Goal: Task Accomplishment & Management: Complete application form

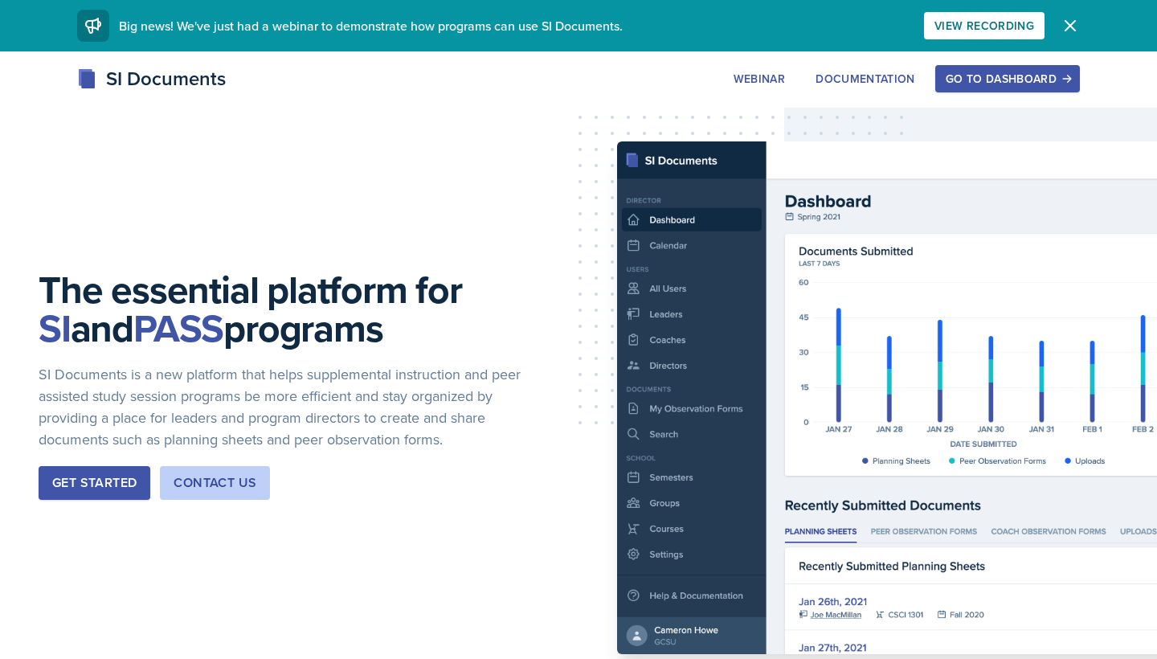
click at [1011, 82] on div "Go to Dashboard" at bounding box center [1007, 78] width 124 height 13
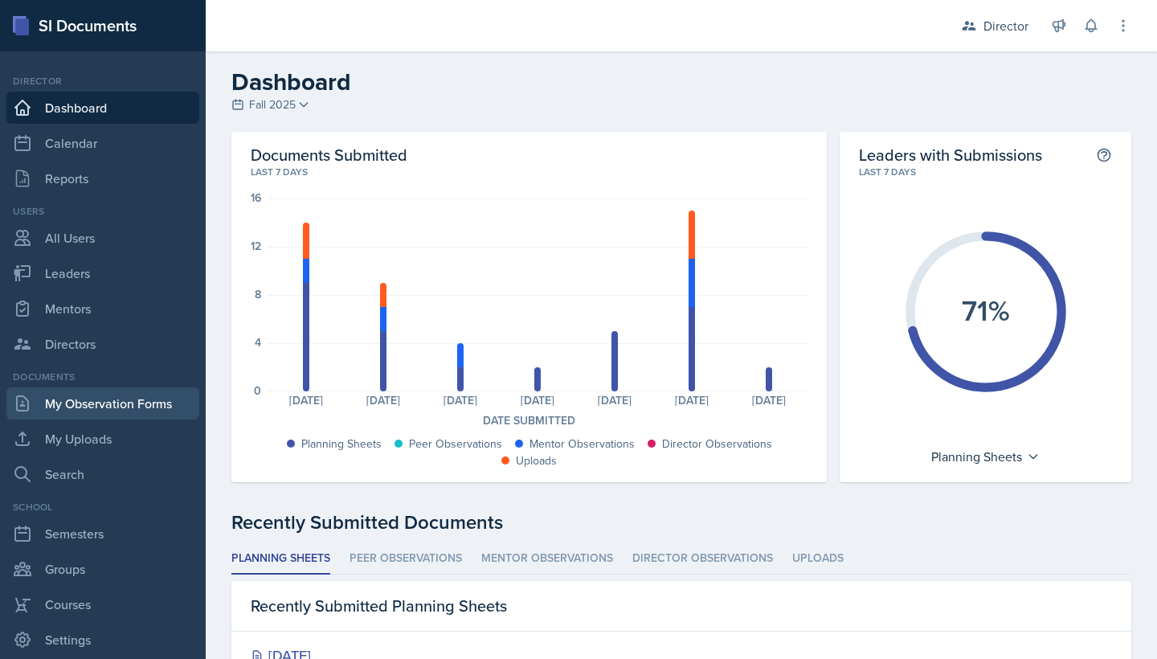
click at [159, 410] on link "My Observation Forms" at bounding box center [102, 403] width 193 height 32
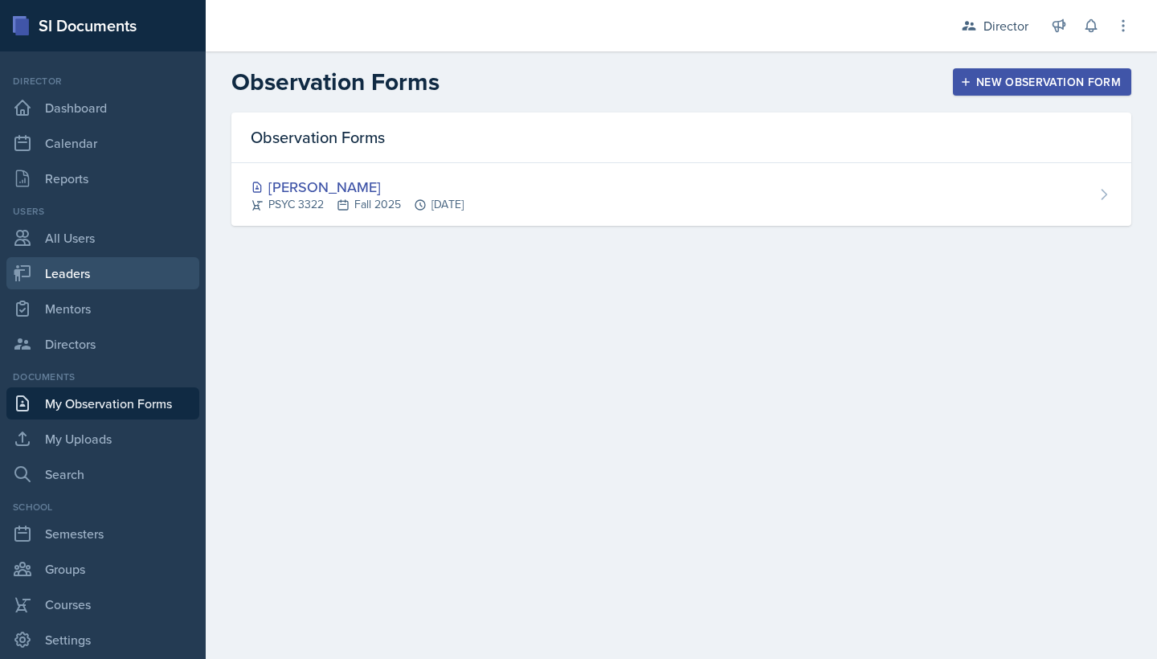
click at [137, 265] on link "Leaders" at bounding box center [102, 273] width 193 height 32
select select "a8c40de0-d7eb-4f82-90ee-ac0c6ce45f71"
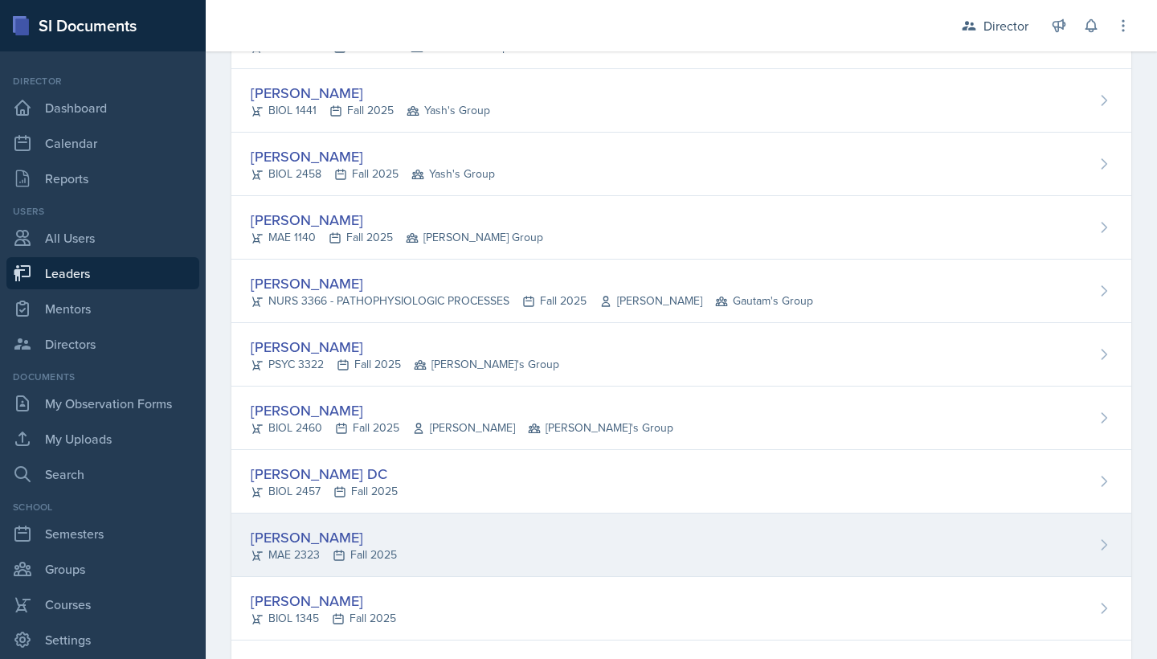
scroll to position [205, 0]
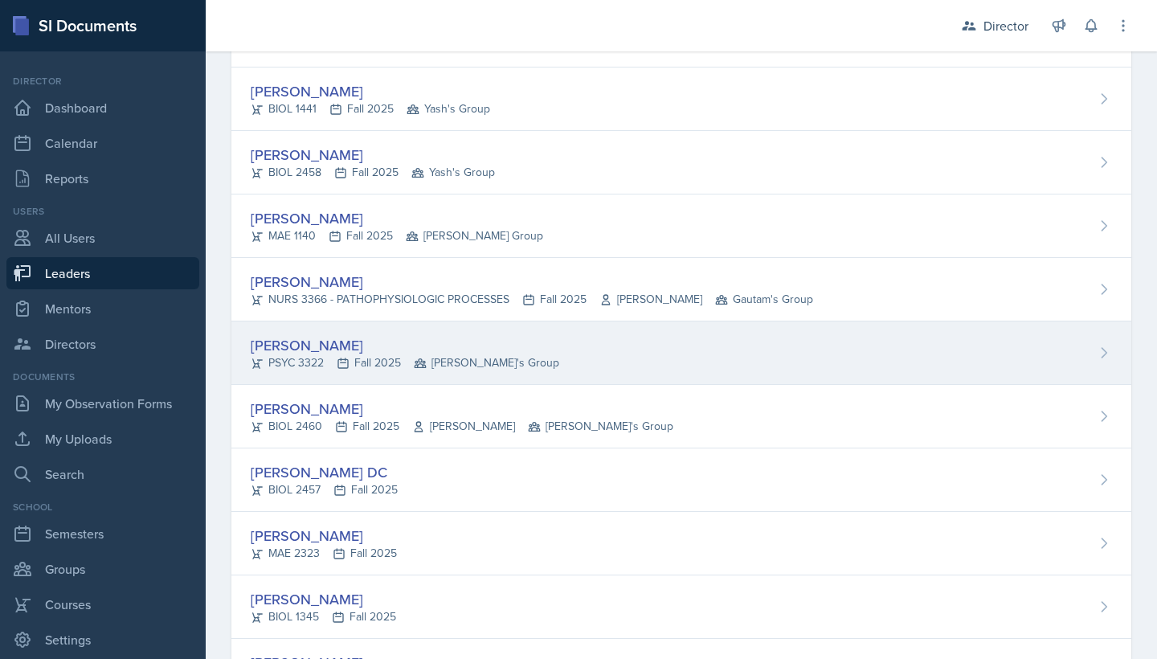
click at [323, 361] on div "PSYC 3322 Fall 2025 Robin's Group" at bounding box center [405, 362] width 308 height 17
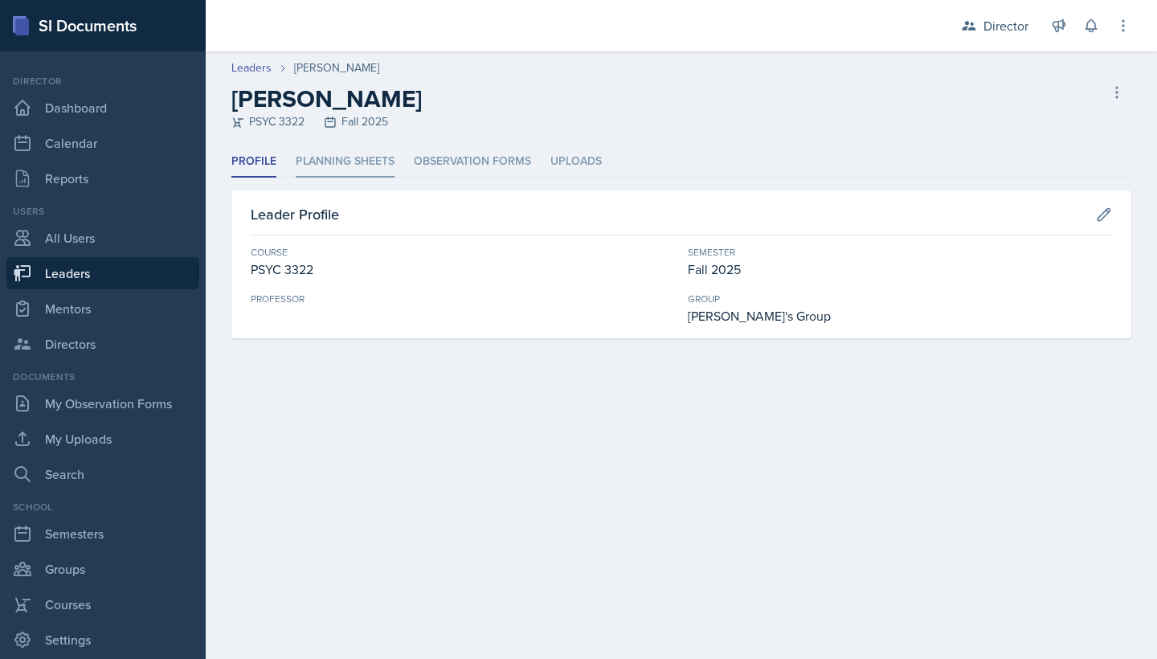
click at [341, 149] on li "Planning Sheets" at bounding box center [345, 161] width 99 height 31
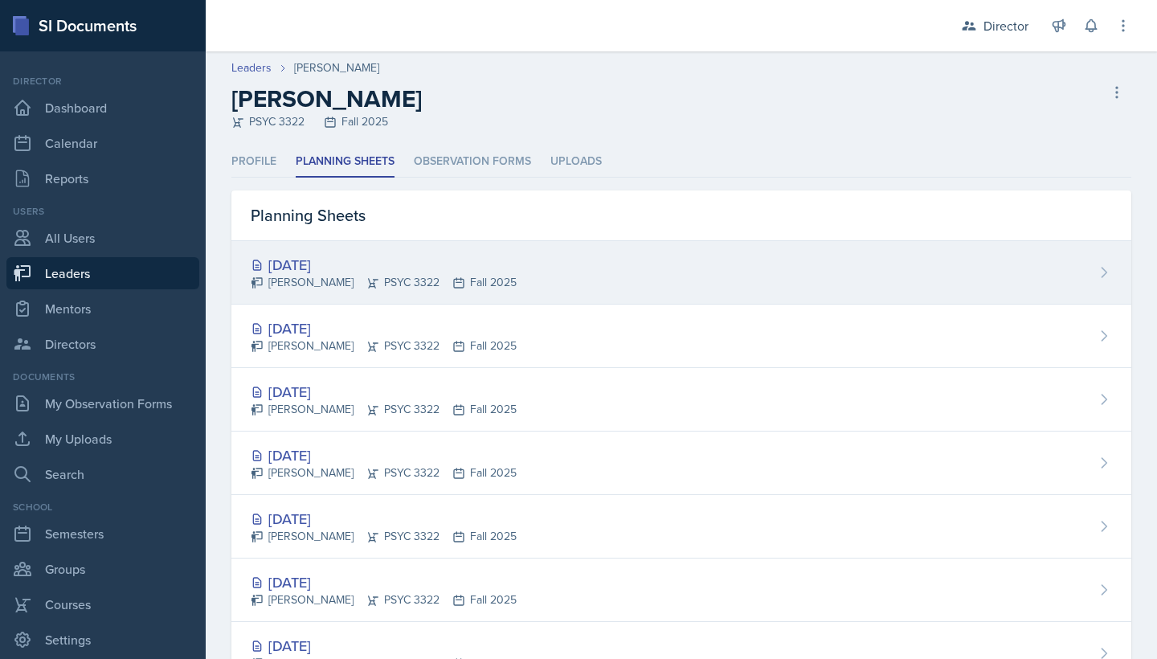
click at [319, 259] on div "[DATE]" at bounding box center [384, 265] width 266 height 22
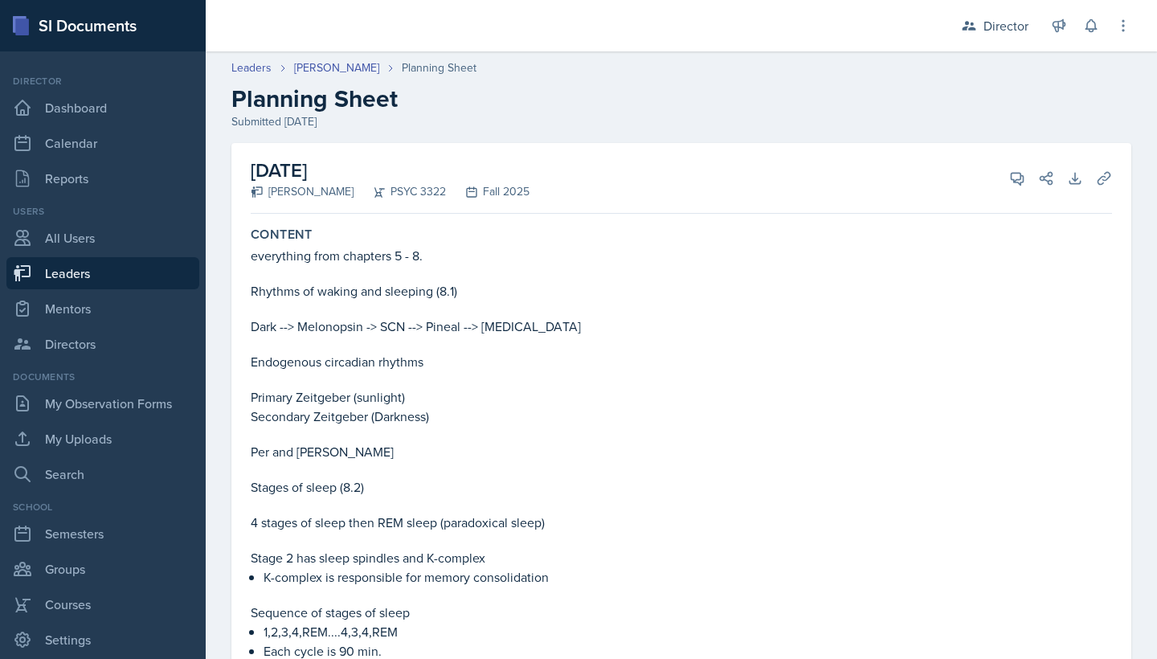
click at [996, 180] on div "View Comments Comments Send Share" at bounding box center [1025, 178] width 58 height 16
click at [1009, 186] on icon at bounding box center [1017, 178] width 16 height 16
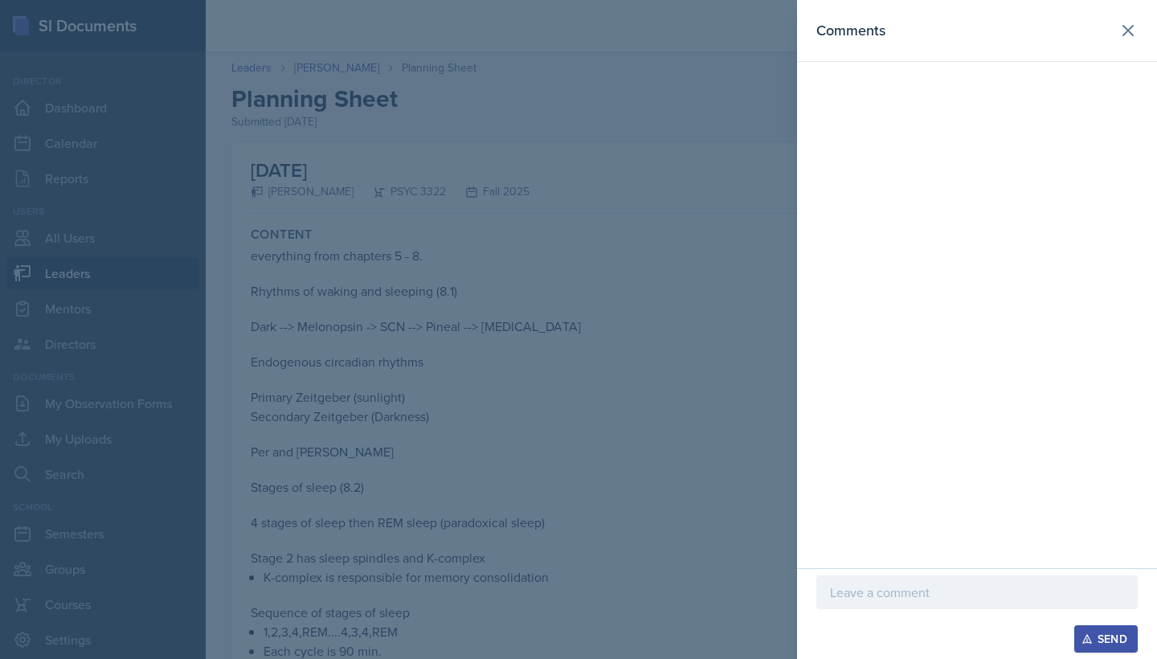
click at [904, 599] on p at bounding box center [977, 591] width 294 height 19
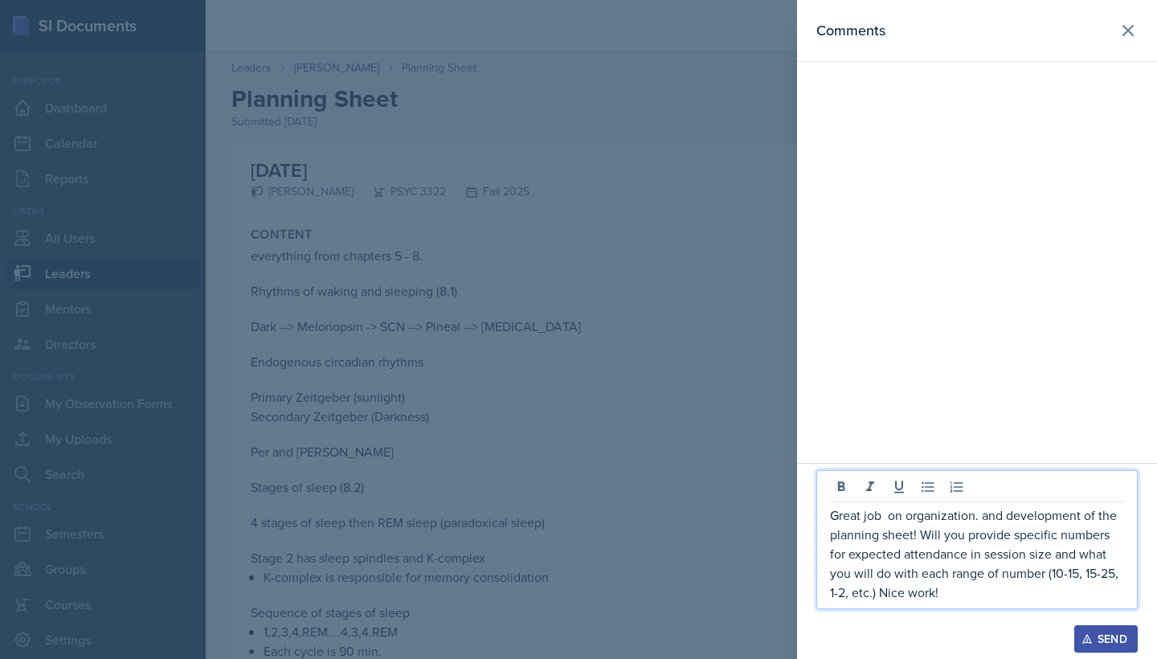
click at [1121, 632] on div "Send" at bounding box center [1105, 638] width 43 height 13
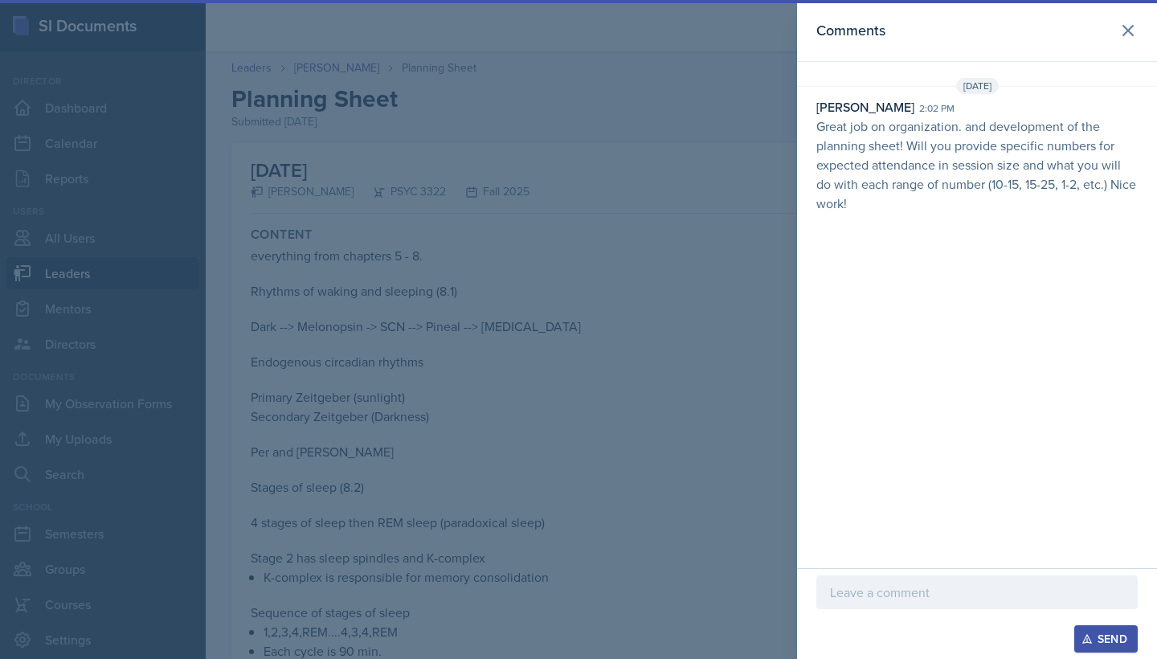
scroll to position [77, 0]
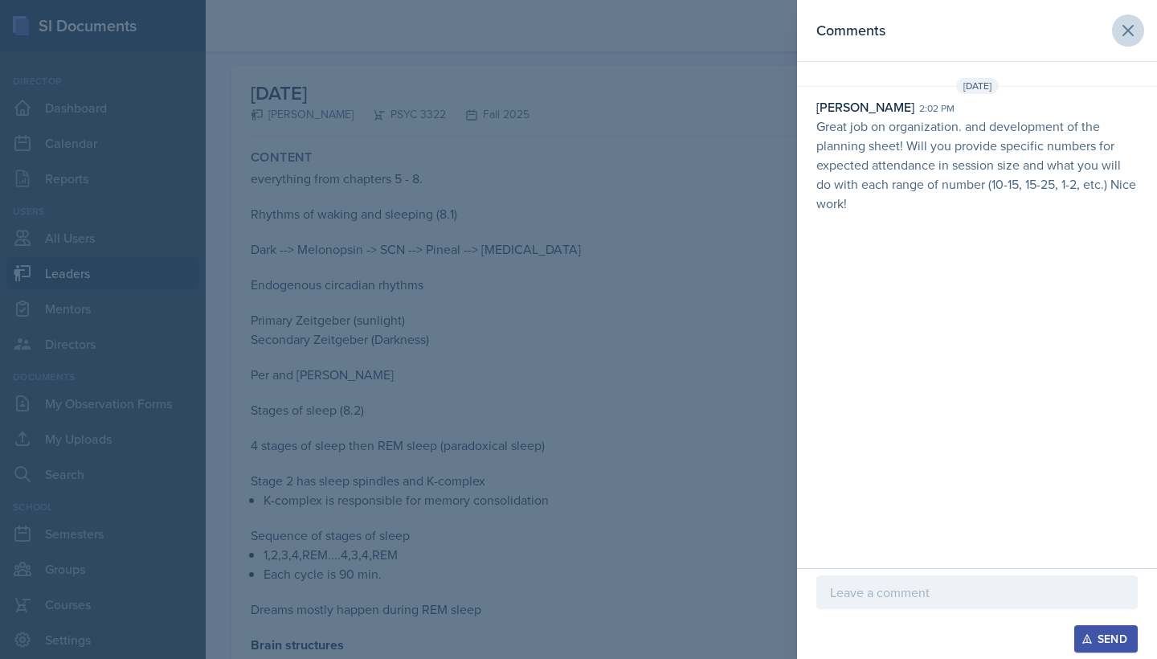
click at [1126, 30] on icon at bounding box center [1128, 31] width 10 height 10
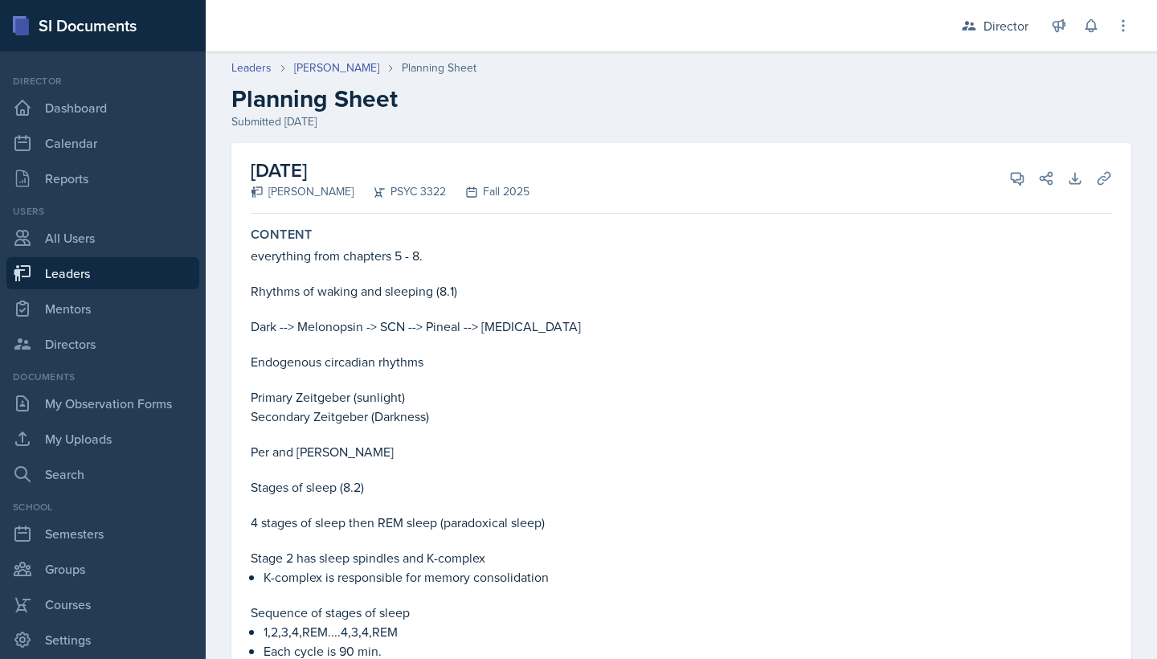
scroll to position [0, 0]
click at [954, 28] on div "Director" at bounding box center [994, 25] width 87 height 29
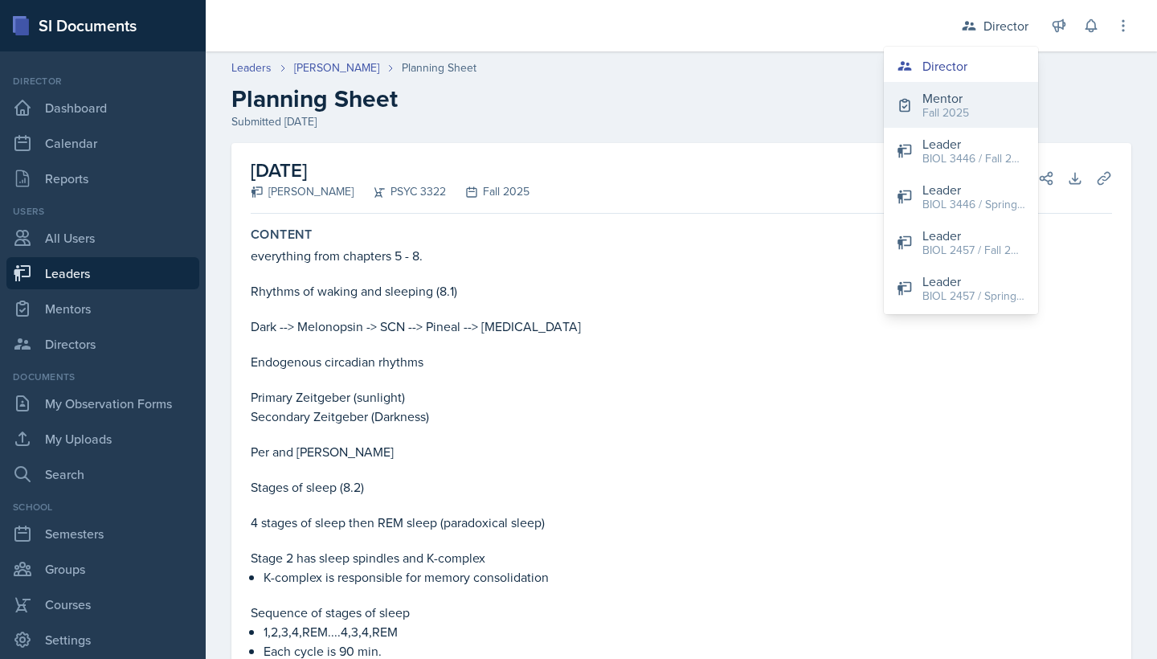
click at [934, 106] on div "Fall 2025" at bounding box center [945, 112] width 47 height 17
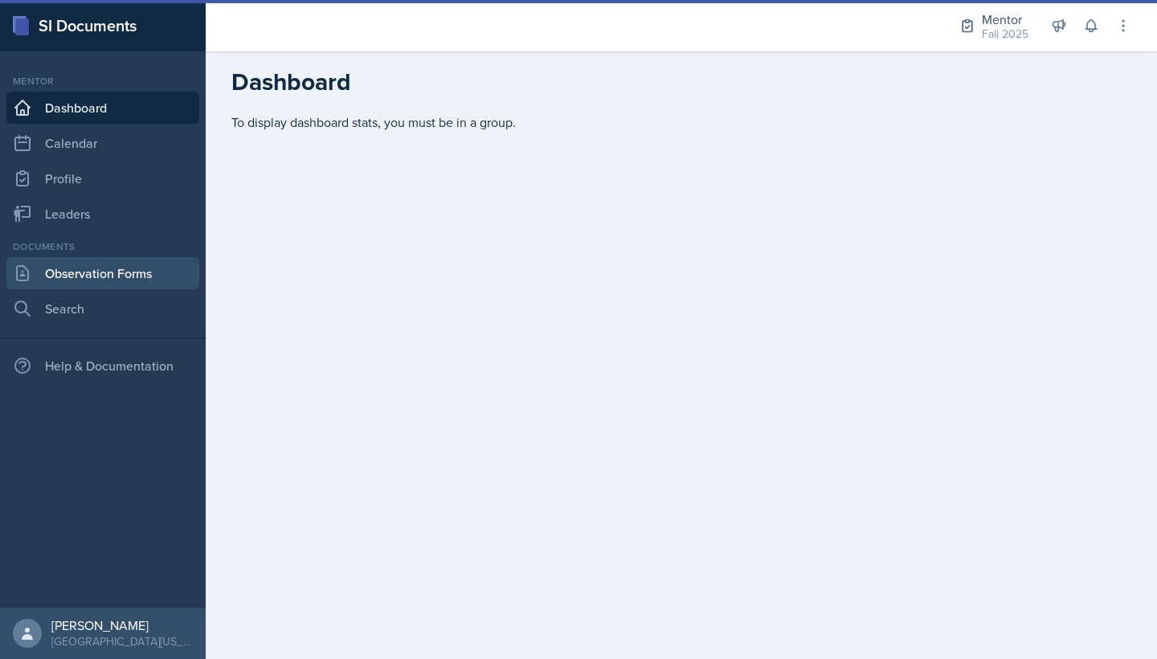
click at [112, 280] on link "Observation Forms" at bounding box center [102, 273] width 193 height 32
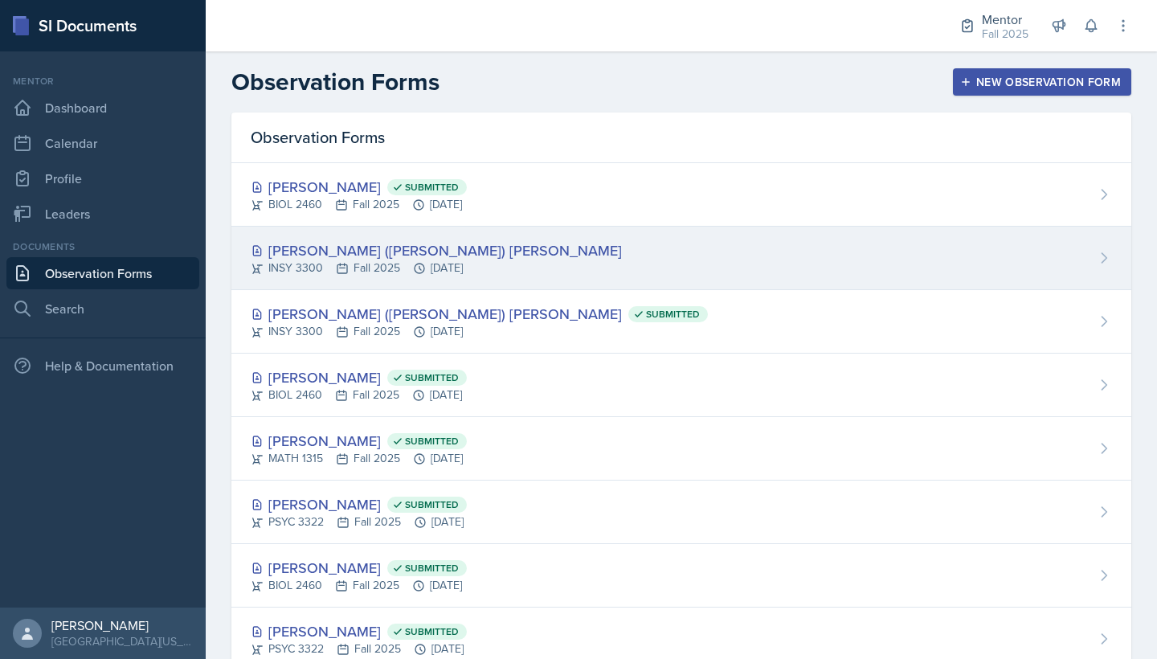
click at [902, 285] on div "[PERSON_NAME] ([PERSON_NAME]) [PERSON_NAME] INSY 3300 Fall 2025 [DATE]" at bounding box center [681, 258] width 900 height 63
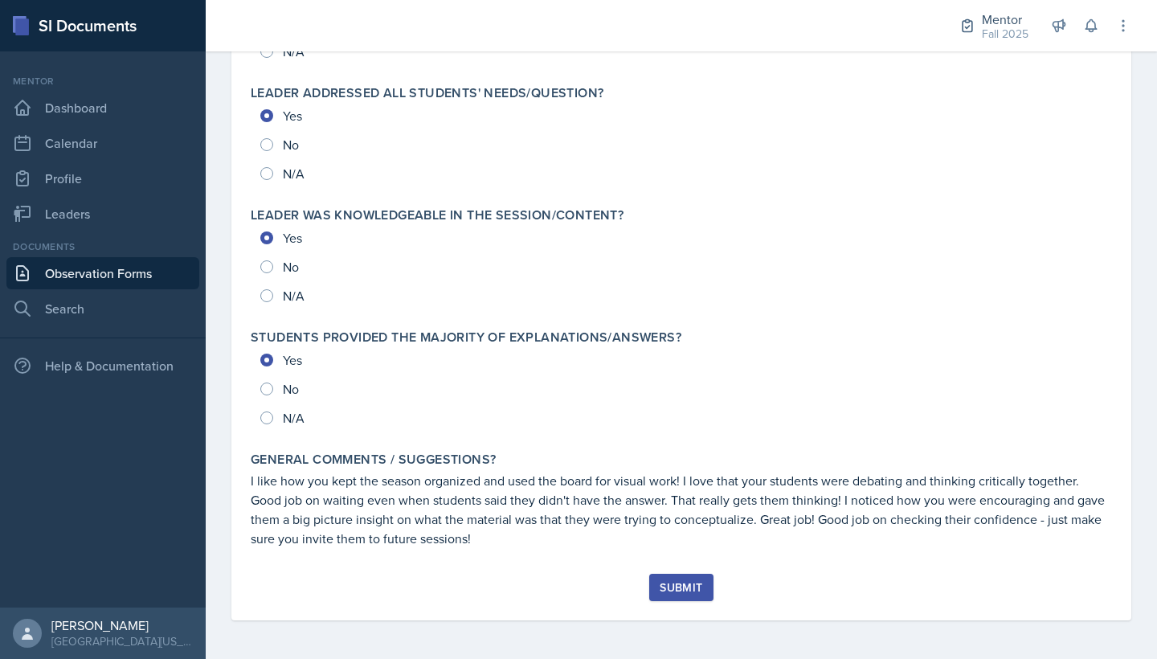
scroll to position [1732, 0]
click at [696, 582] on div "Submit" at bounding box center [680, 587] width 43 height 13
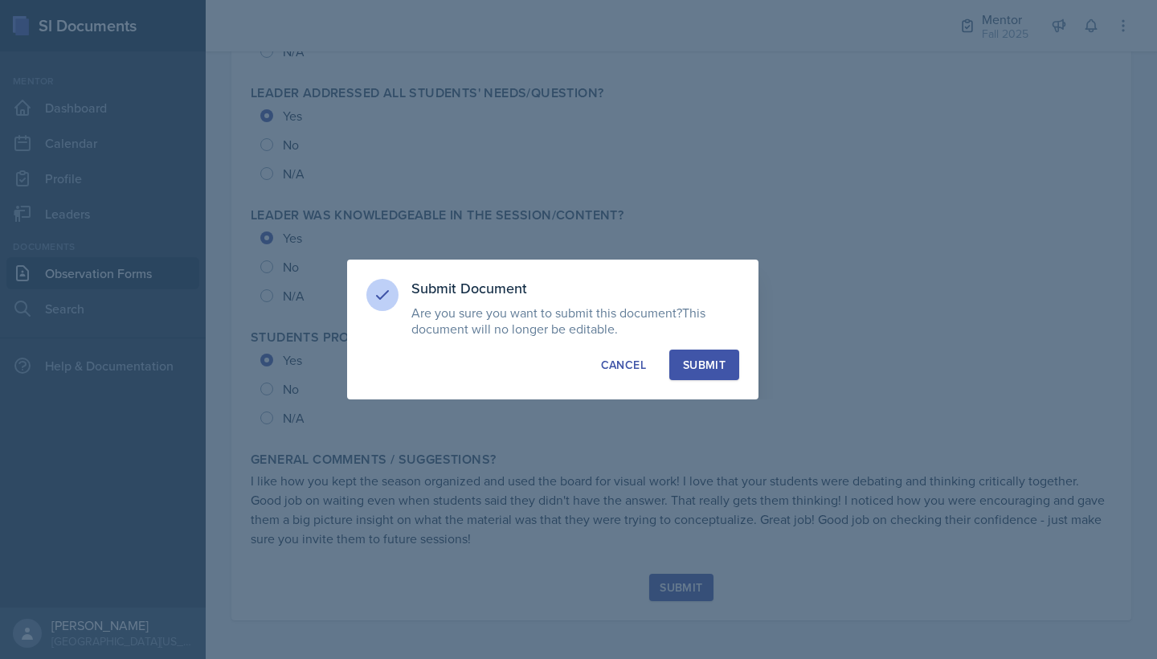
click at [710, 352] on button "Submit" at bounding box center [704, 364] width 70 height 31
radio input "true"
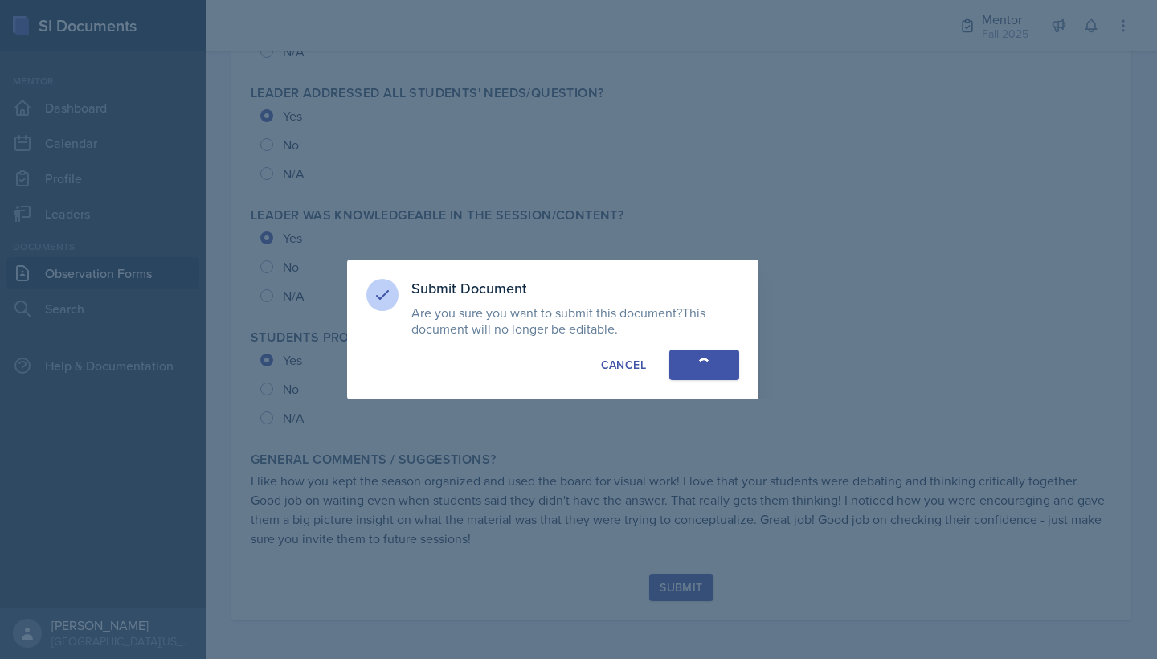
radio input "true"
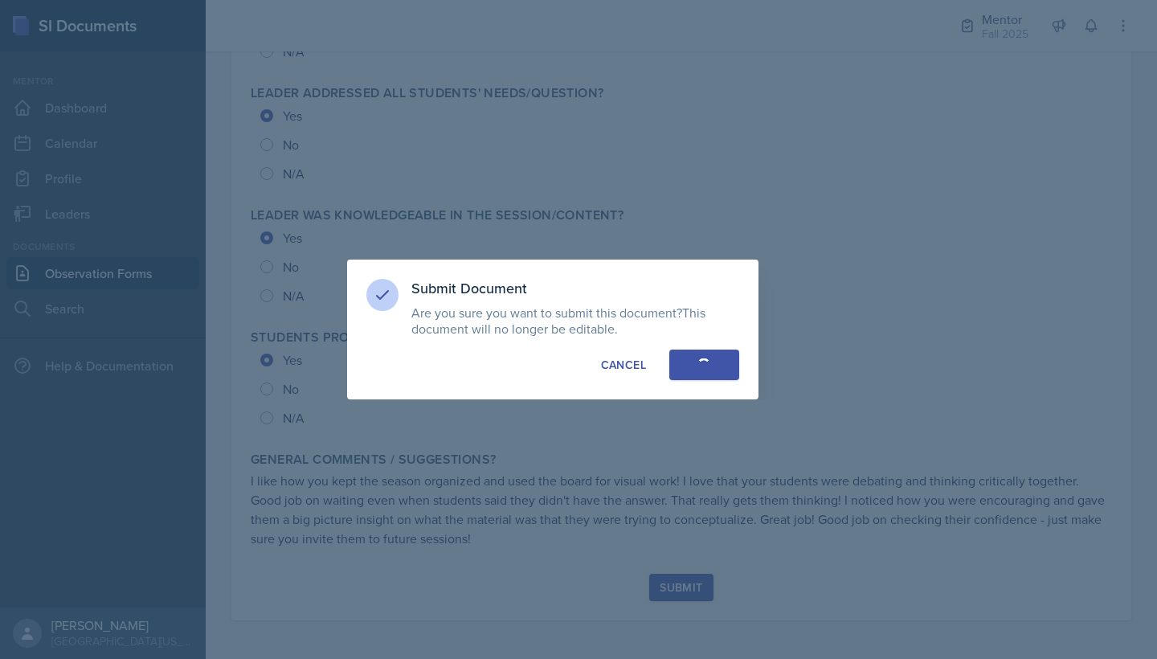
radio input "true"
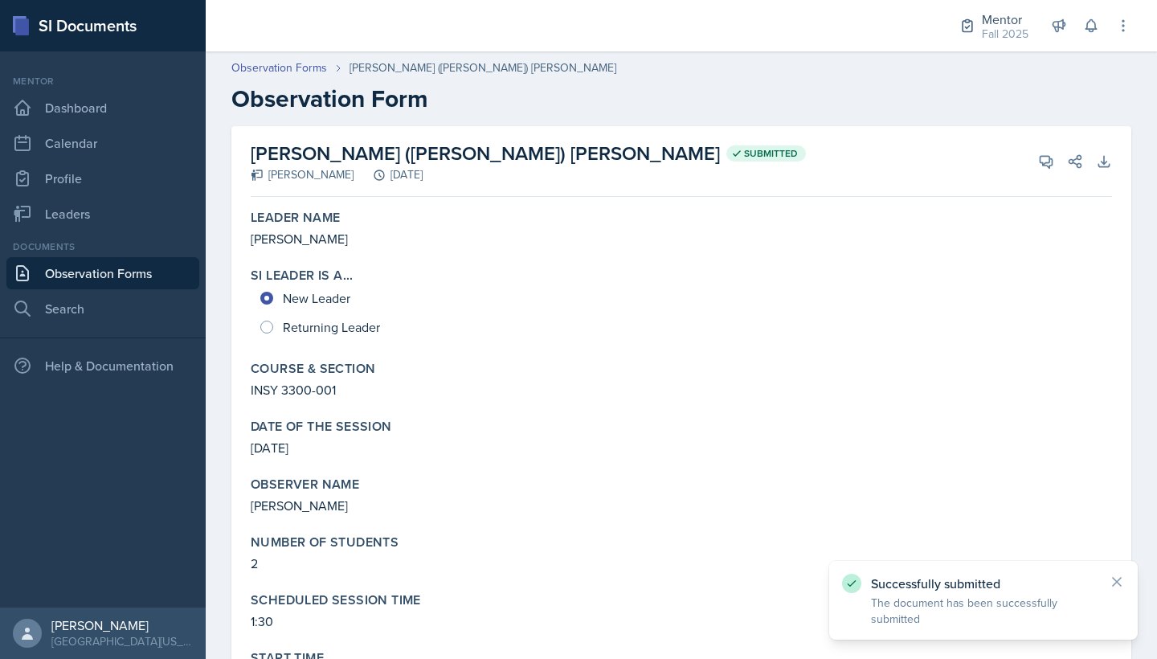
scroll to position [0, 0]
click at [143, 271] on link "Observation Forms" at bounding box center [102, 273] width 193 height 32
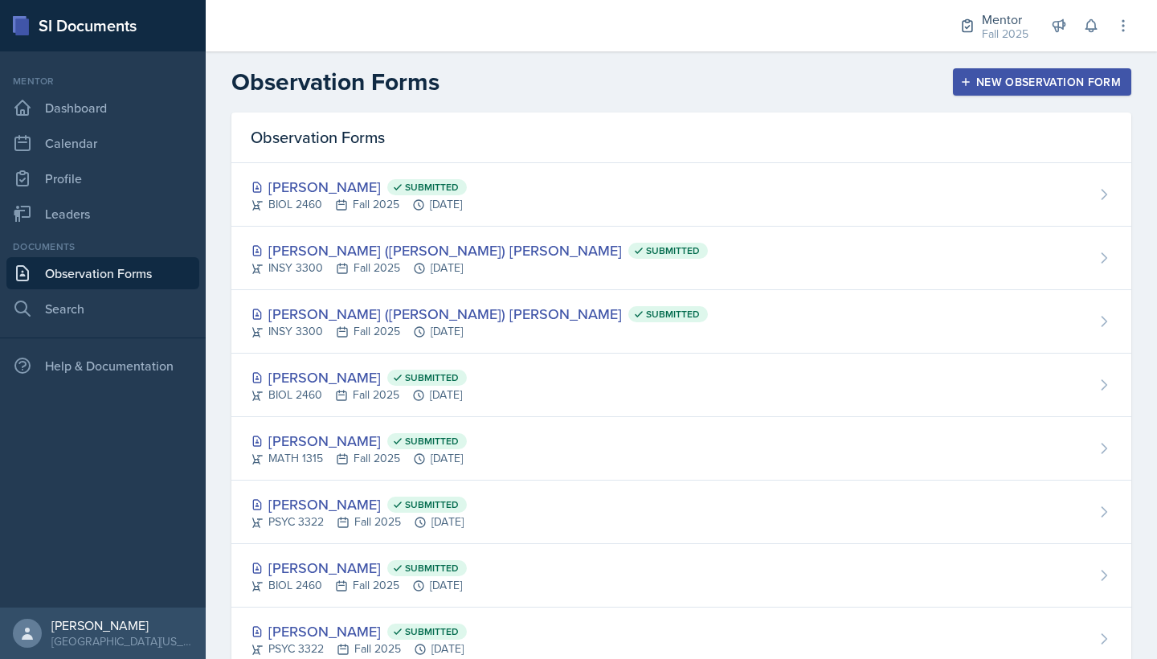
click at [991, 80] on div "New Observation Form" at bounding box center [1041, 82] width 157 height 13
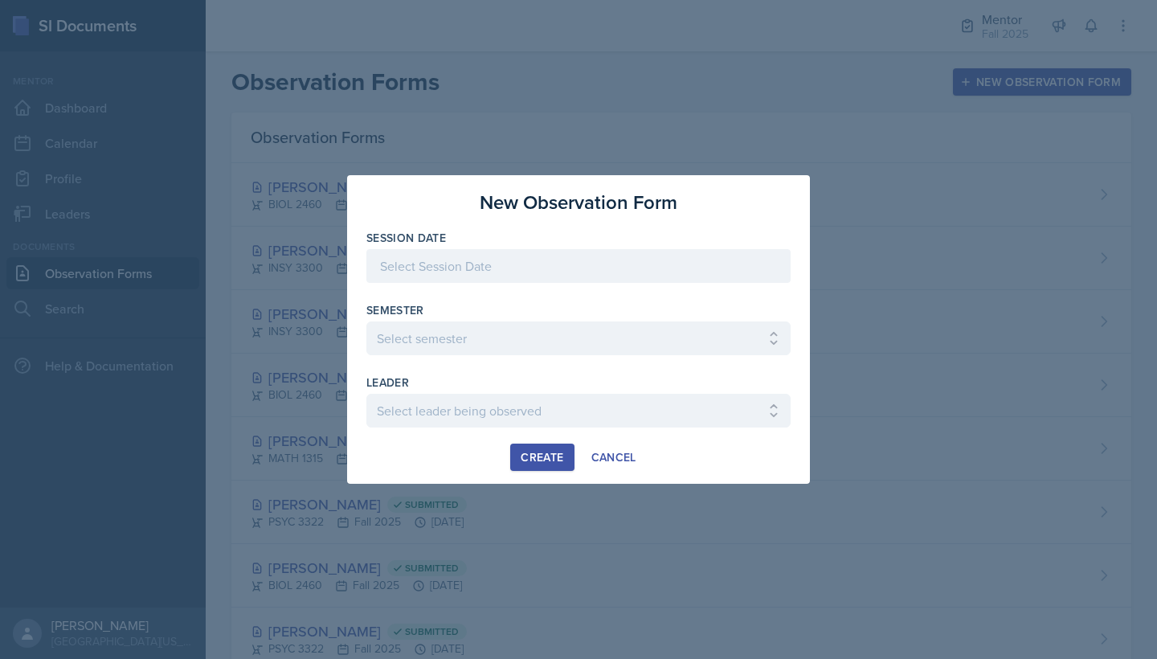
click at [588, 267] on div at bounding box center [578, 266] width 424 height 34
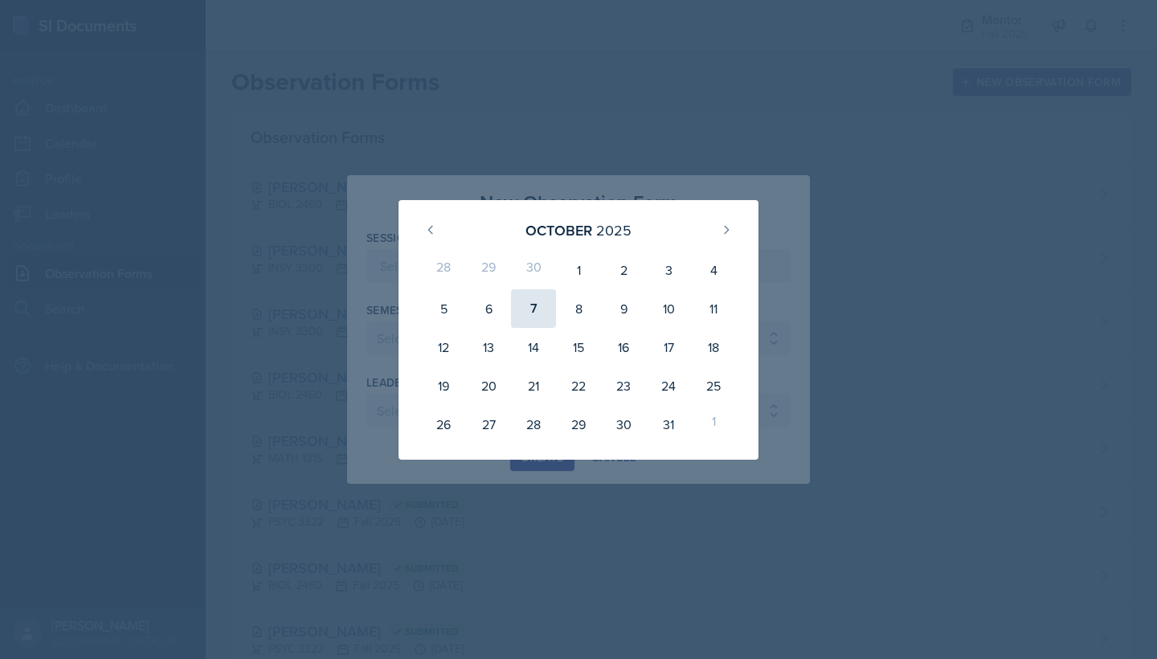
click at [529, 317] on div "7" at bounding box center [533, 308] width 45 height 39
type input "[DATE]"
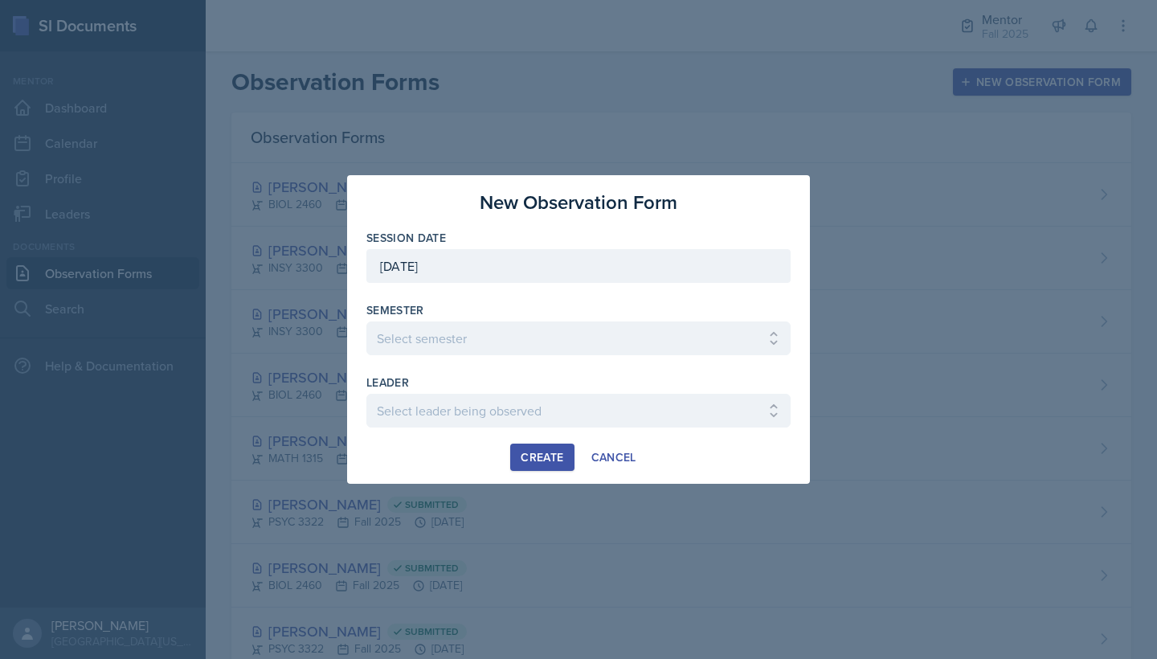
click at [529, 318] on div "Semester Select semester All Fall 2024 Spring 2025 Fall 2025 Spring 2024 Fall 2…" at bounding box center [578, 328] width 424 height 53
select select "a8c40de0-d7eb-4f82-90ee-ac0c6ce45f71"
select select "90548b11-4aac-4676-9965-b29a548f0d27"
click at [551, 467] on button "Create" at bounding box center [541, 456] width 63 height 27
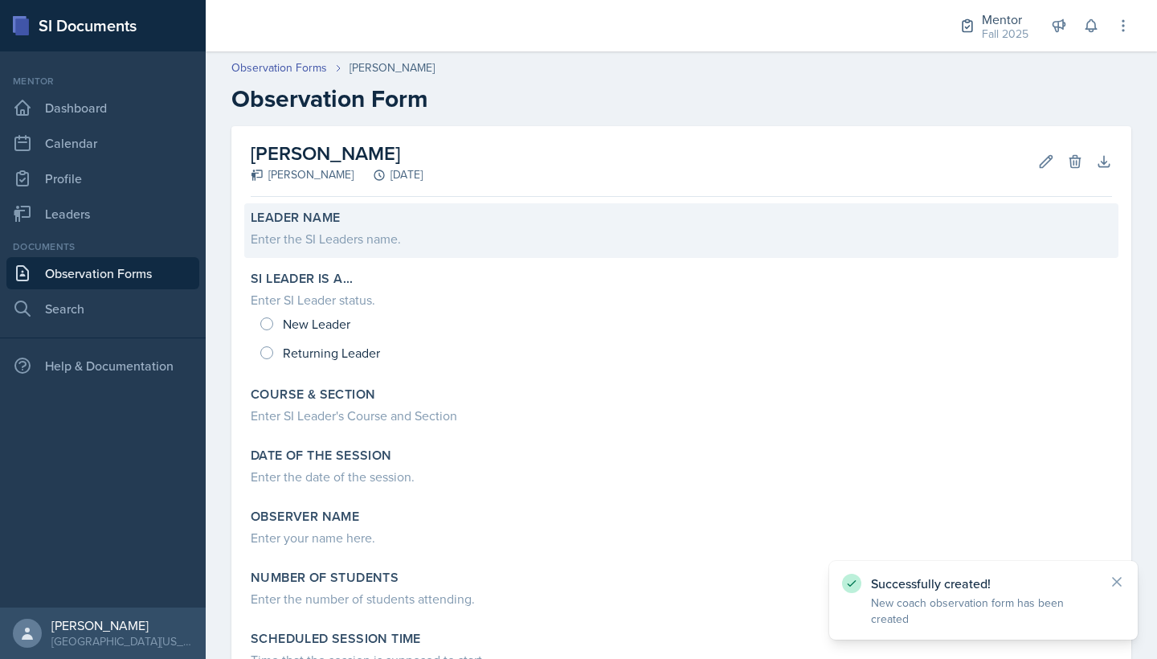
click at [331, 231] on div "Enter the SI Leaders name." at bounding box center [681, 238] width 861 height 19
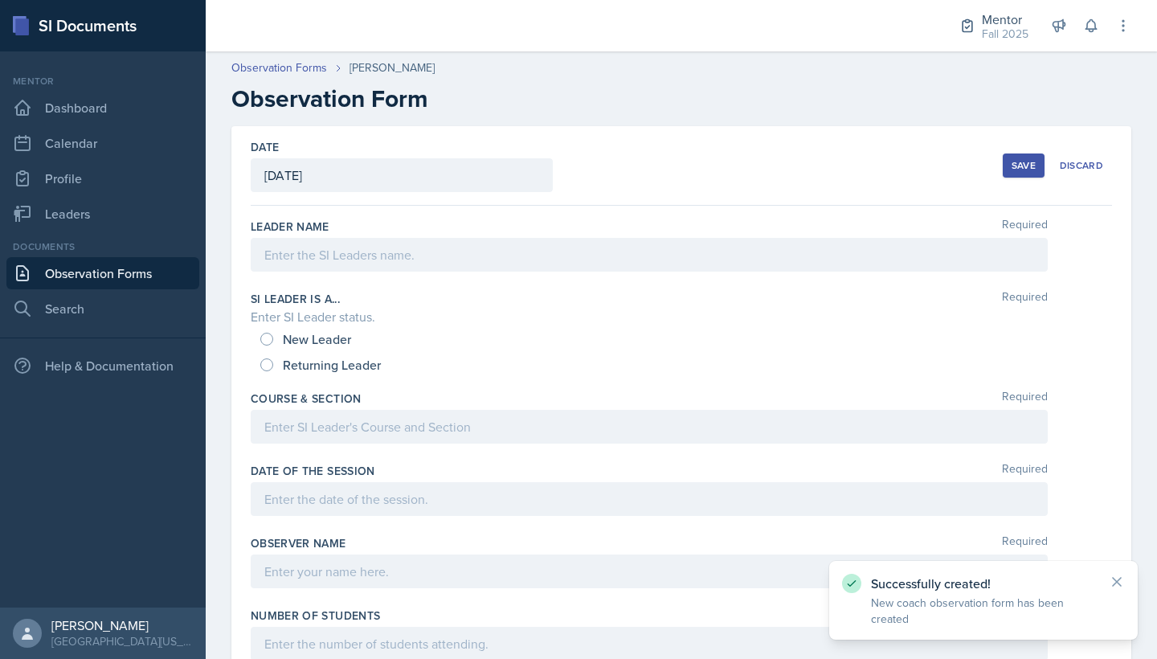
click at [332, 232] on div "Leader Name Required" at bounding box center [681, 226] width 861 height 16
click at [332, 266] on div at bounding box center [649, 255] width 797 height 34
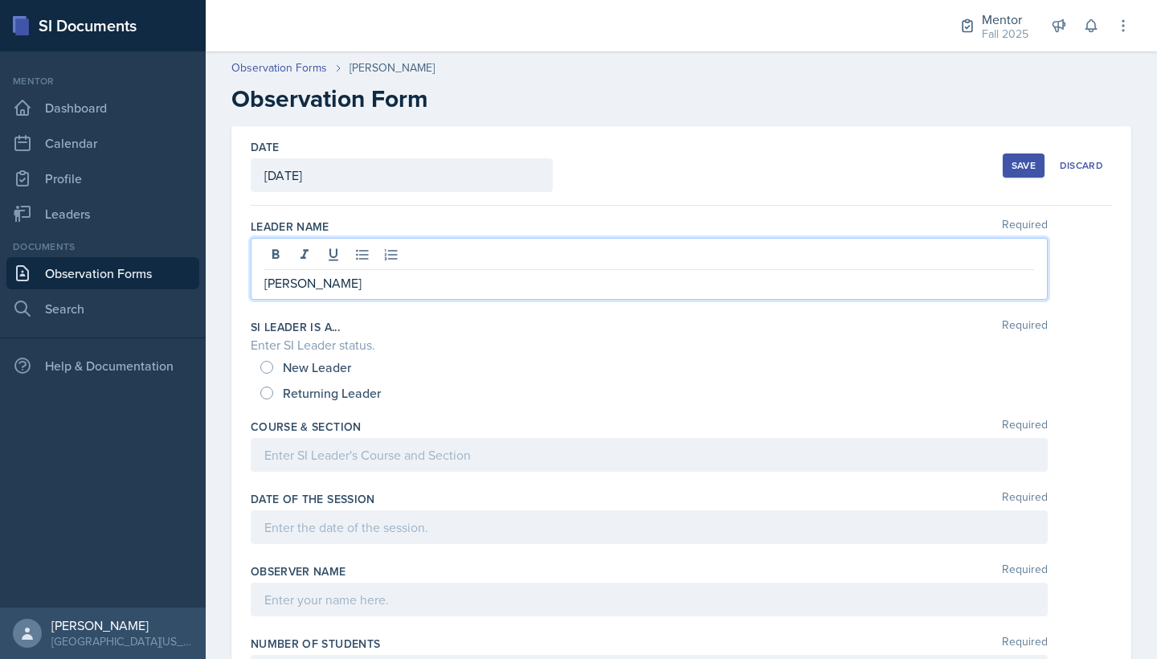
click at [275, 391] on div "Returning Leader" at bounding box center [322, 393] width 124 height 26
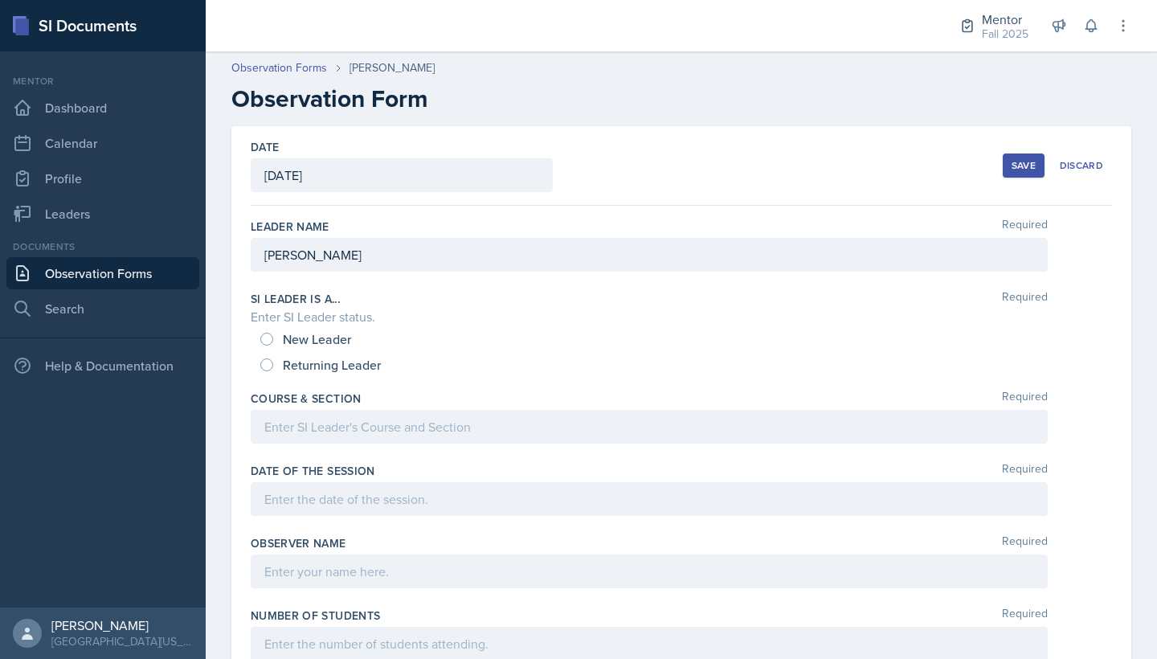
click at [284, 359] on span "Returning Leader" at bounding box center [332, 365] width 98 height 16
click at [273, 359] on input "Returning Leader" at bounding box center [266, 364] width 13 height 13
radio input "true"
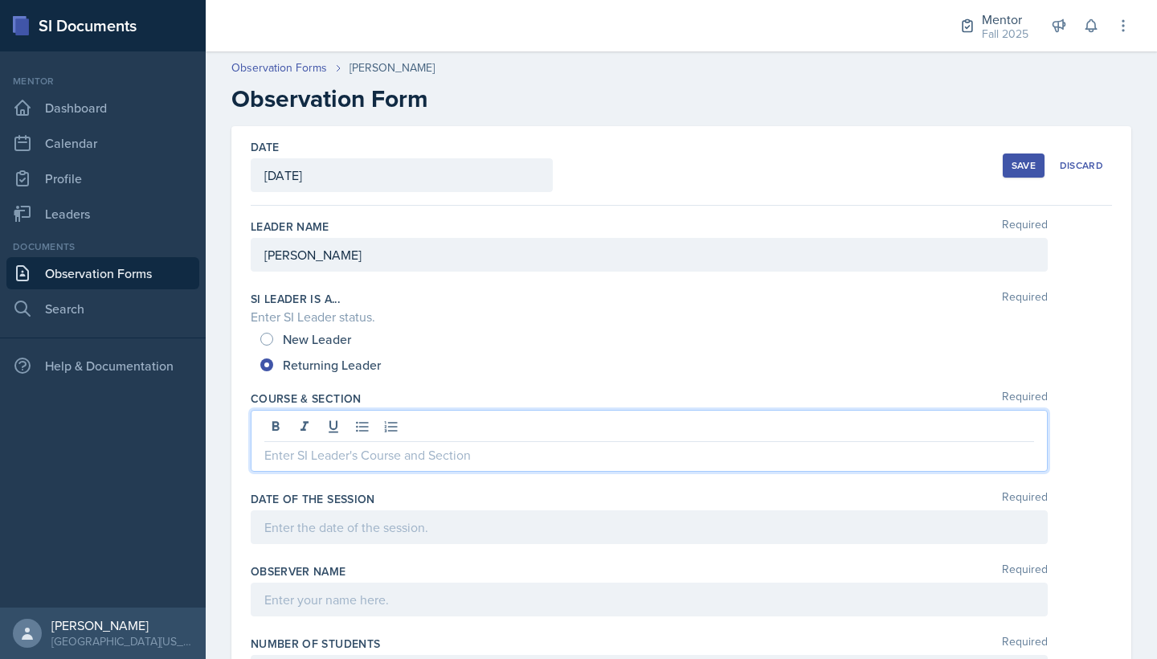
click at [299, 427] on div at bounding box center [649, 441] width 797 height 62
click at [415, 539] on div at bounding box center [649, 527] width 797 height 34
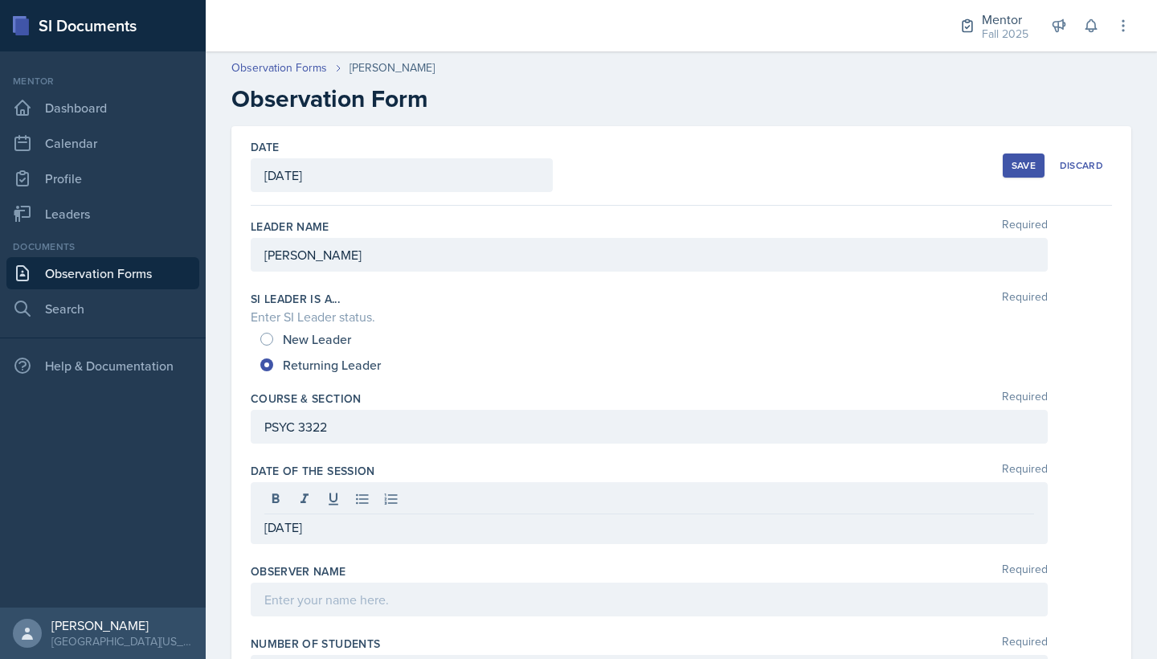
click at [353, 618] on div "Observer name Required" at bounding box center [681, 593] width 861 height 72
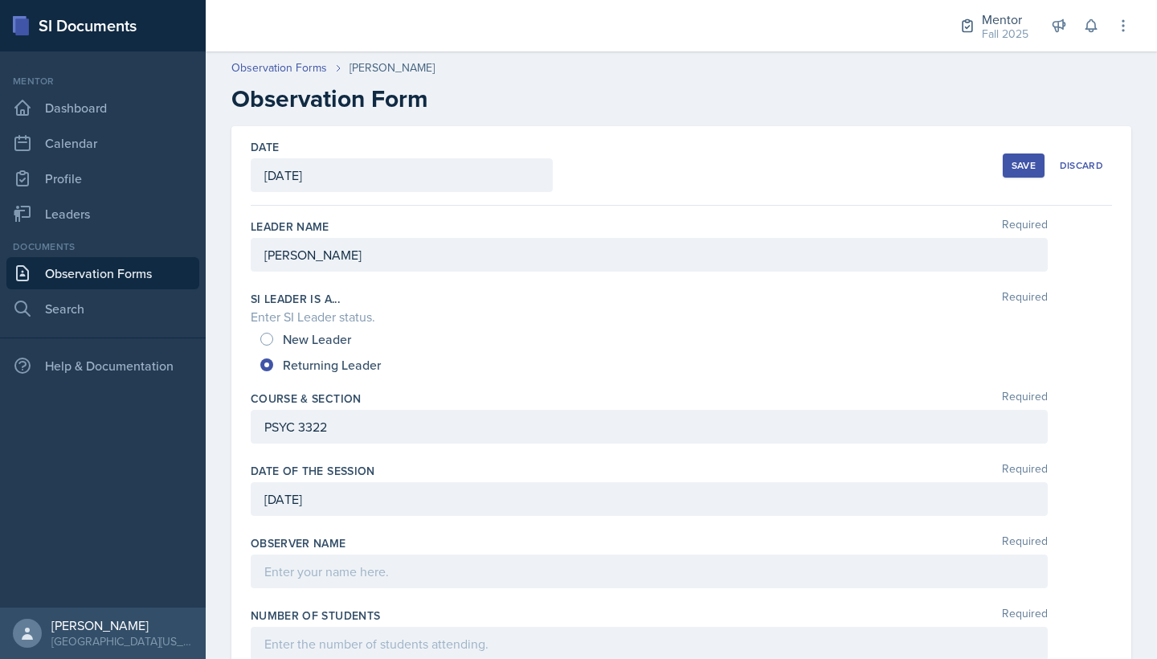
click at [353, 610] on label "Number of Students" at bounding box center [315, 615] width 129 height 16
click at [375, 566] on div at bounding box center [649, 571] width 797 height 34
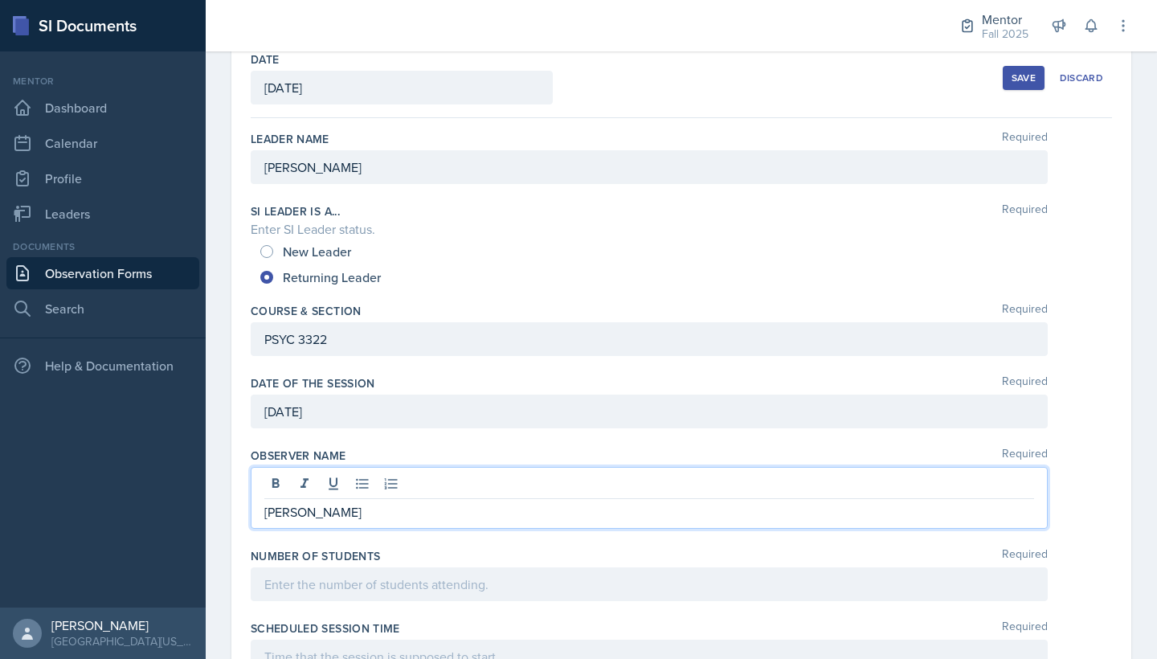
scroll to position [88, 0]
click at [374, 584] on div at bounding box center [649, 583] width 797 height 34
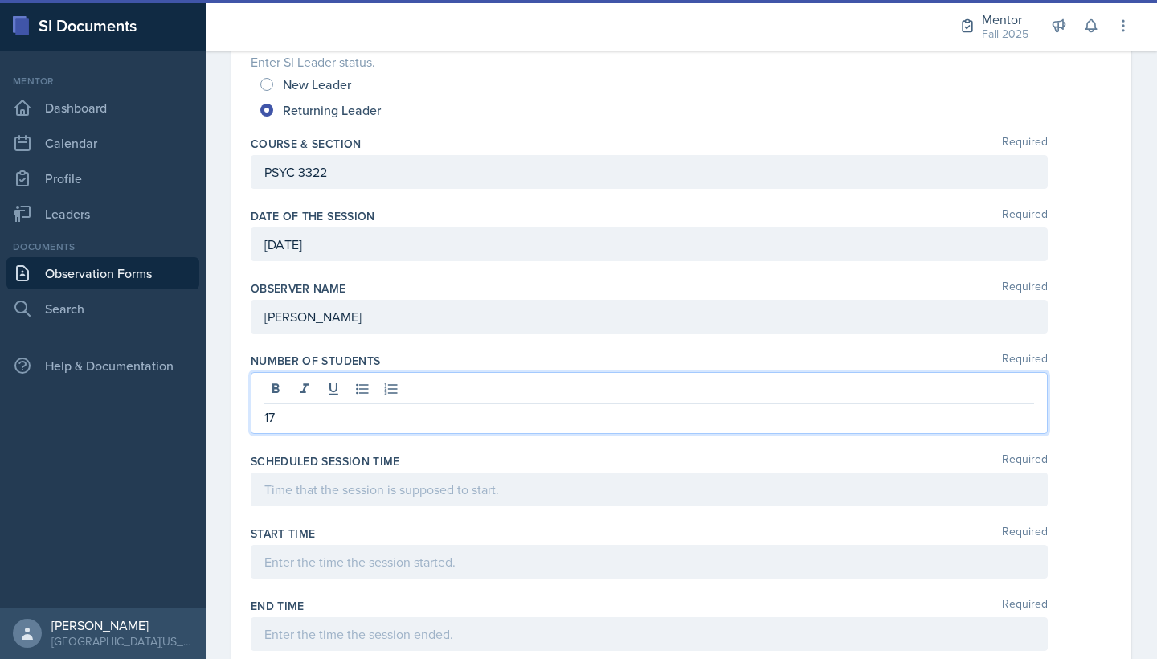
scroll to position [276, 0]
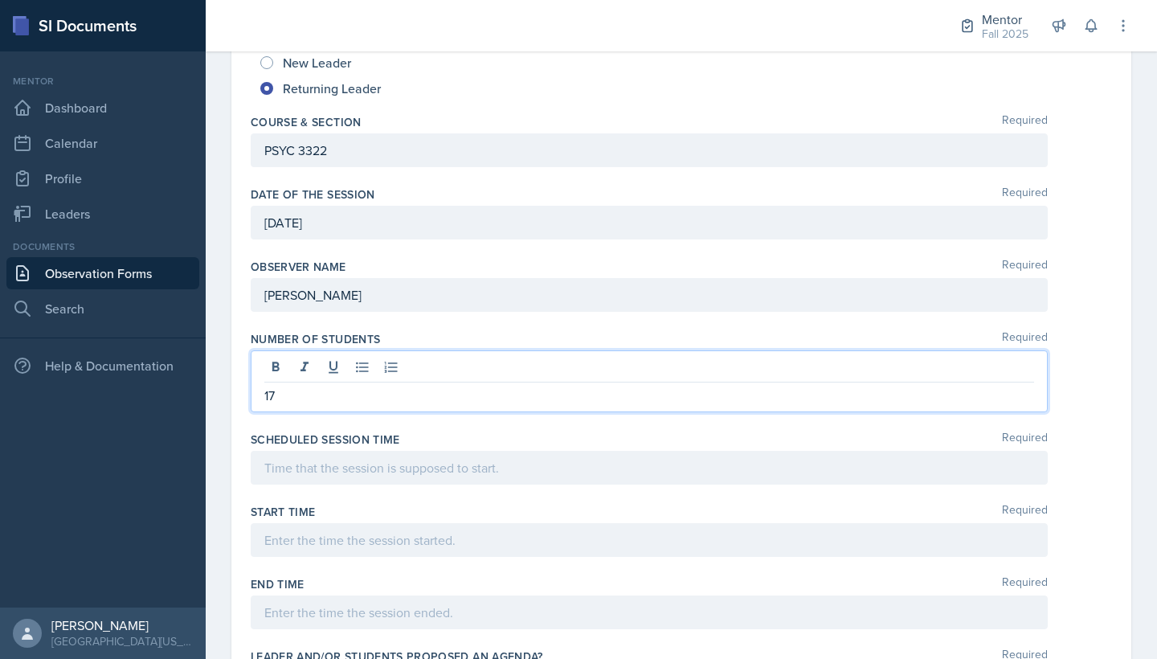
click at [389, 472] on div at bounding box center [649, 468] width 797 height 34
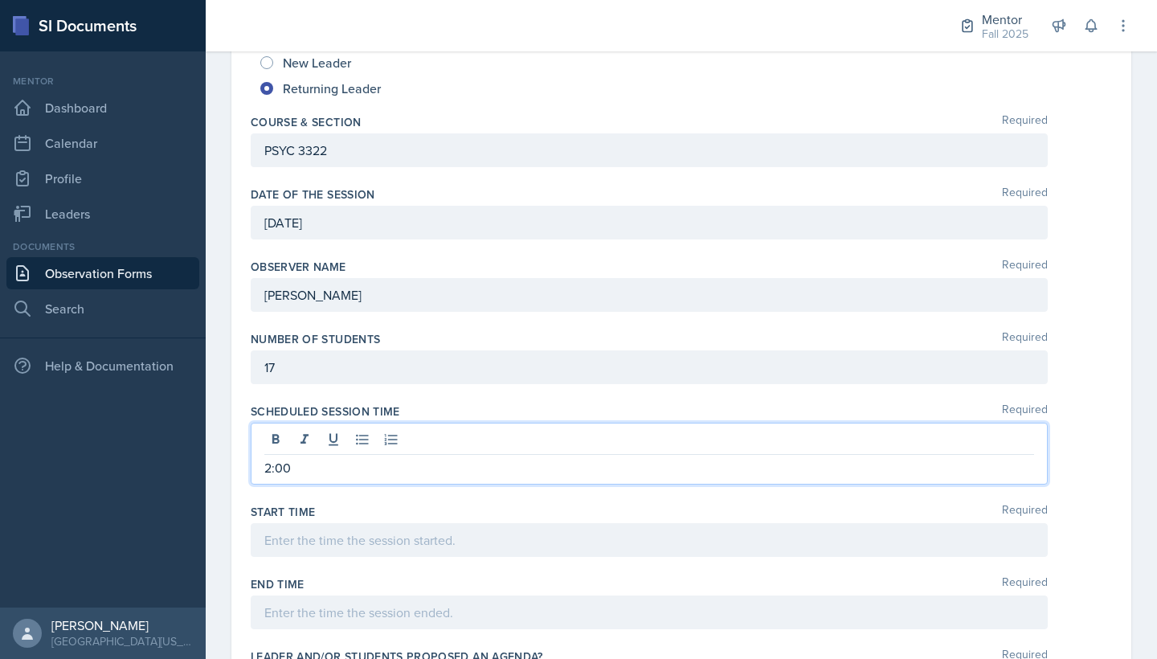
click at [394, 549] on div at bounding box center [649, 540] width 797 height 34
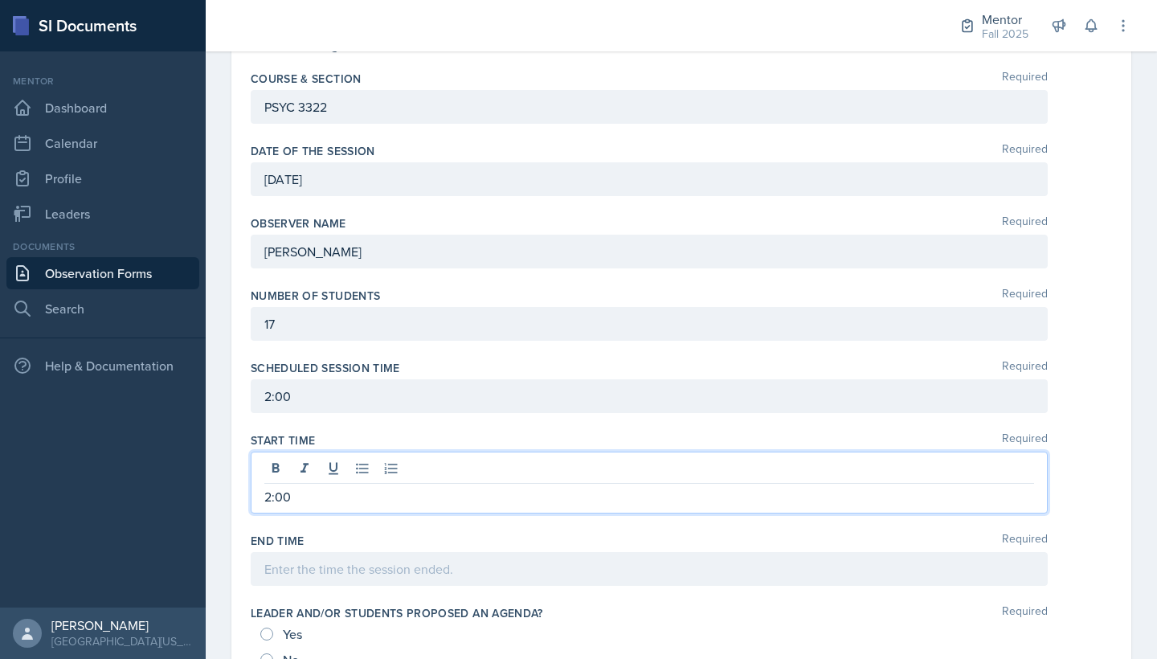
scroll to position [330, 0]
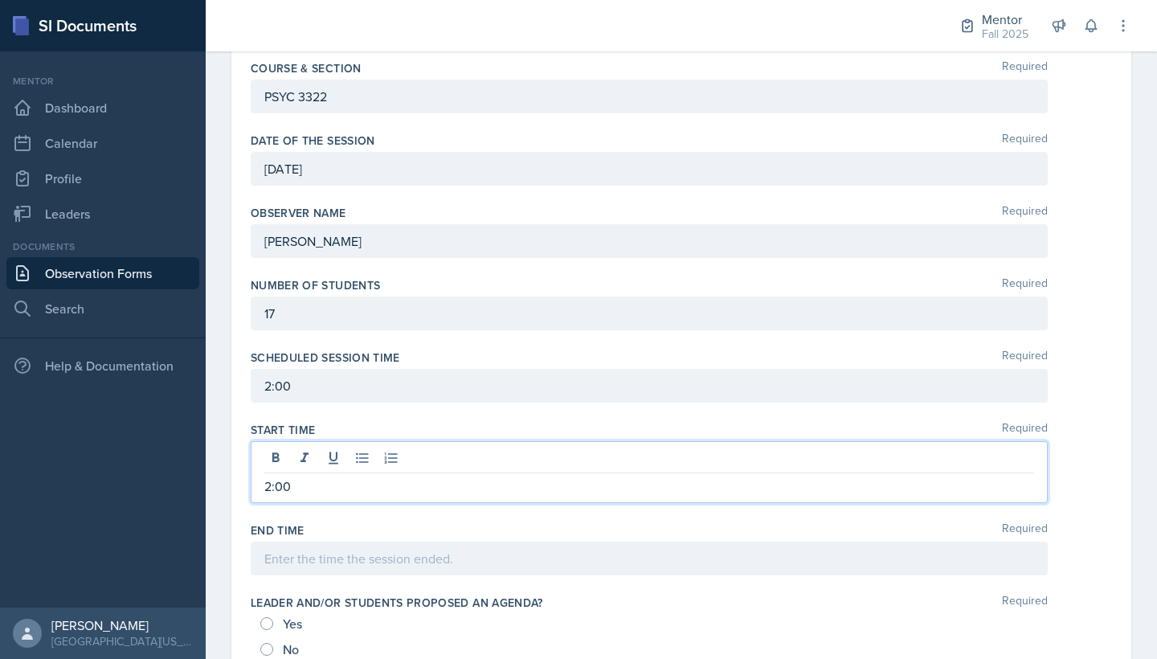
click at [396, 558] on div at bounding box center [649, 558] width 797 height 34
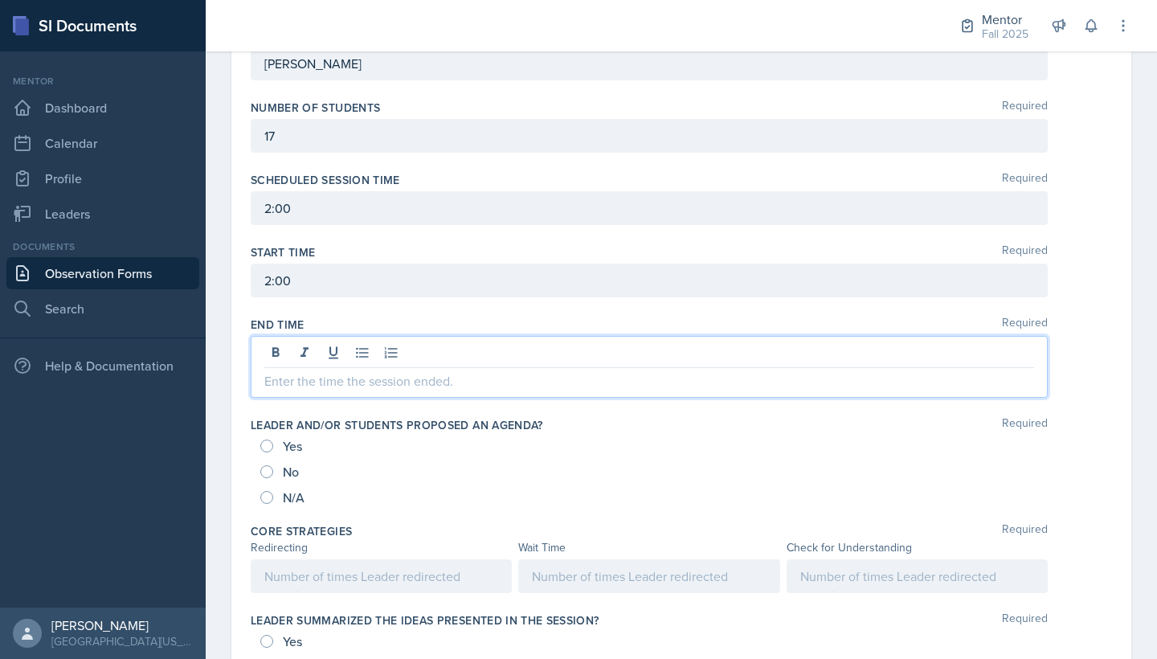
scroll to position [522, 0]
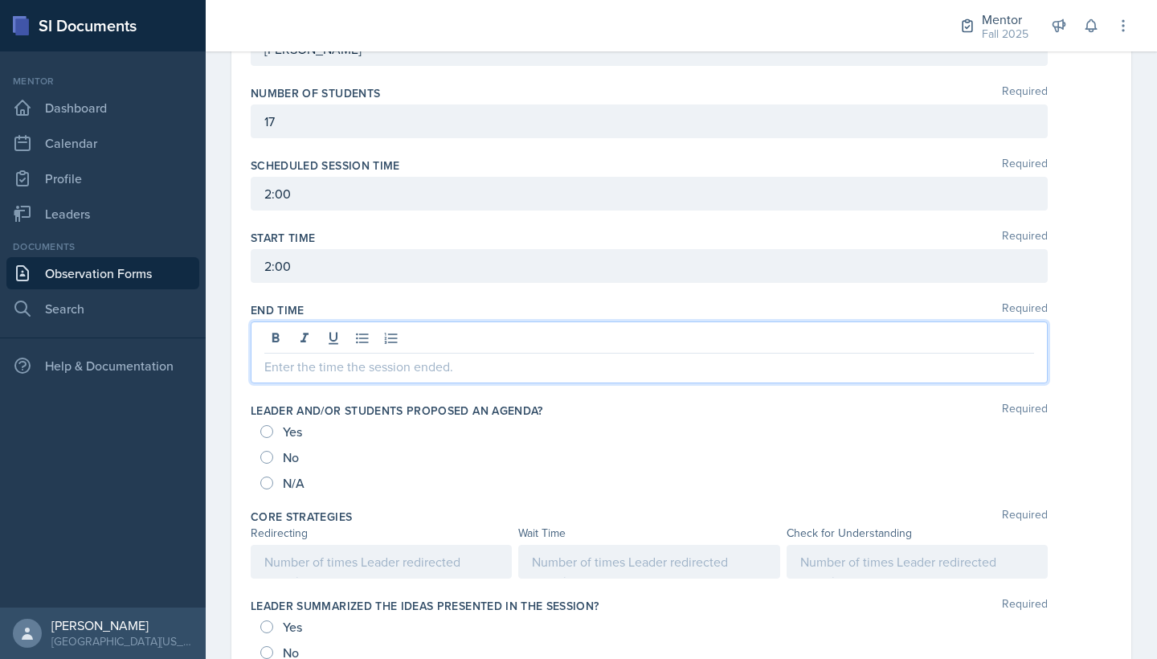
click at [271, 428] on input "Yes" at bounding box center [266, 431] width 13 height 13
radio input "true"
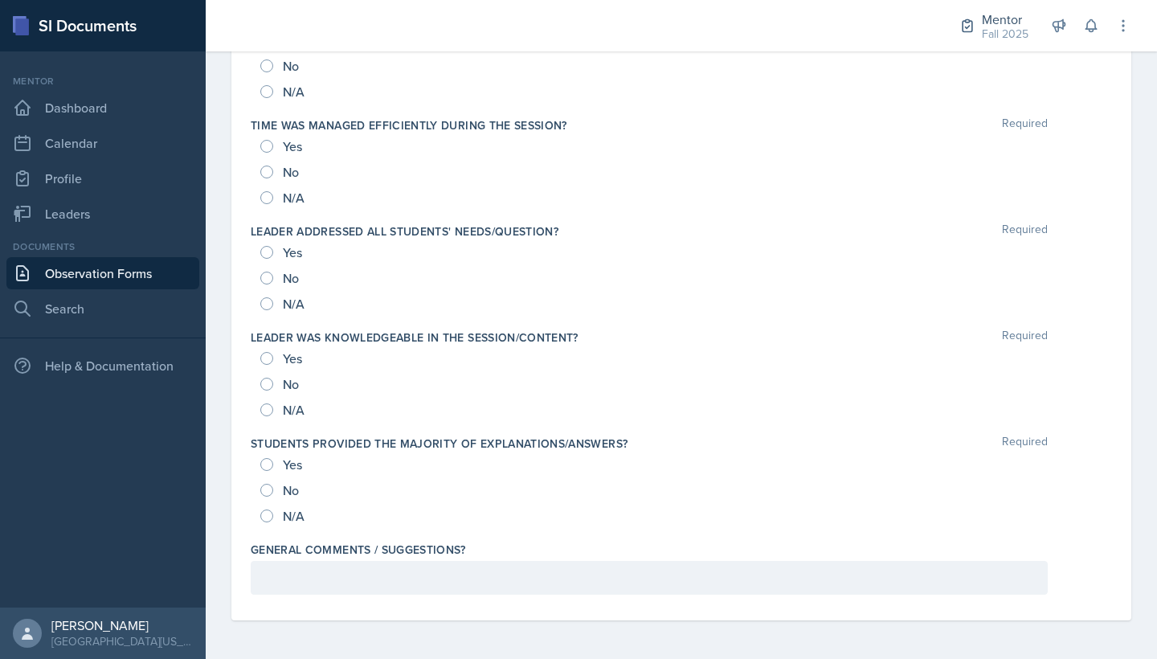
scroll to position [1611, 0]
click at [283, 461] on span "Yes" at bounding box center [292, 464] width 19 height 16
click at [273, 461] on input "Yes" at bounding box center [266, 464] width 13 height 13
radio input "true"
click at [275, 361] on div "Yes" at bounding box center [282, 358] width 45 height 26
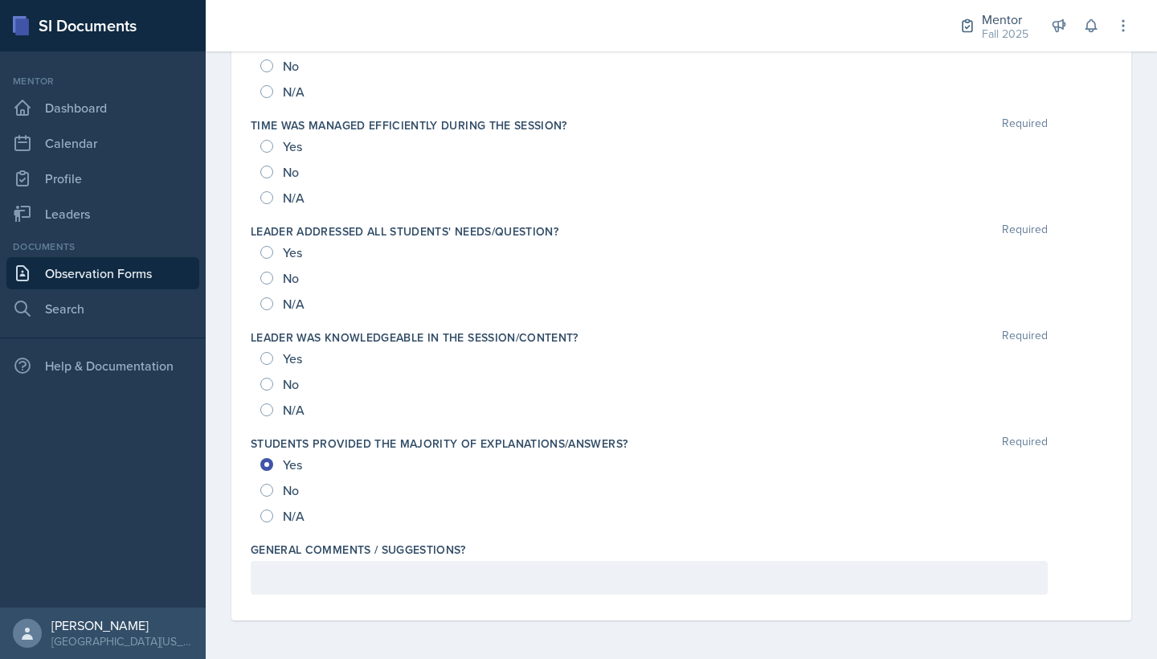
click at [270, 357] on input "Yes" at bounding box center [266, 358] width 13 height 13
radio input "true"
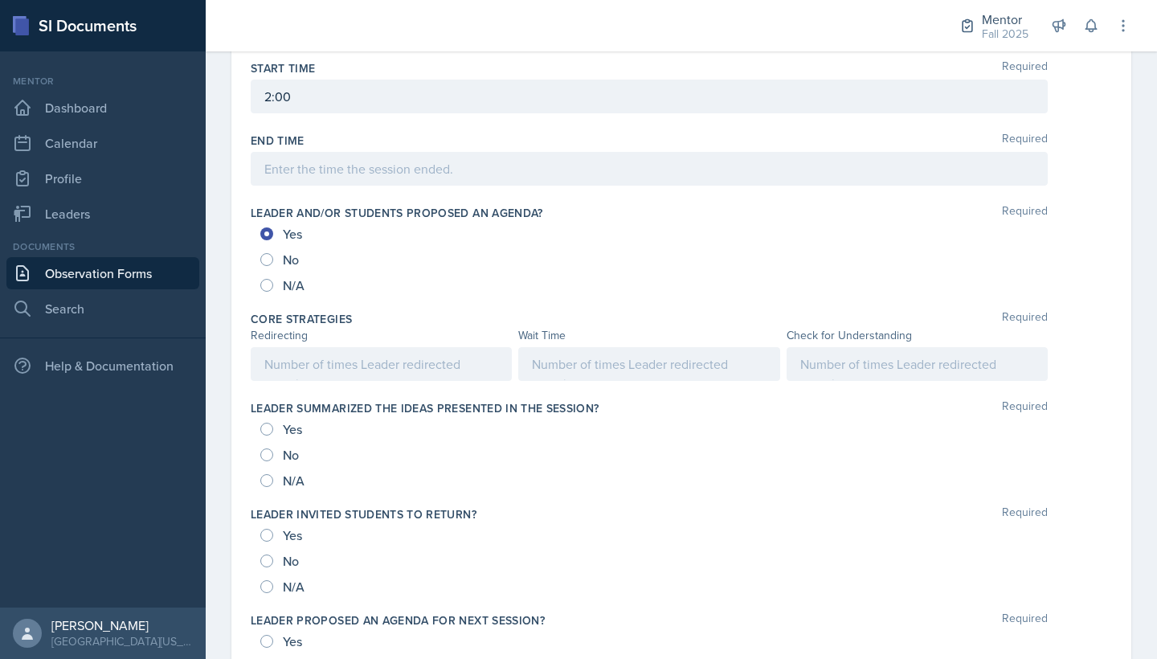
scroll to position [583, 0]
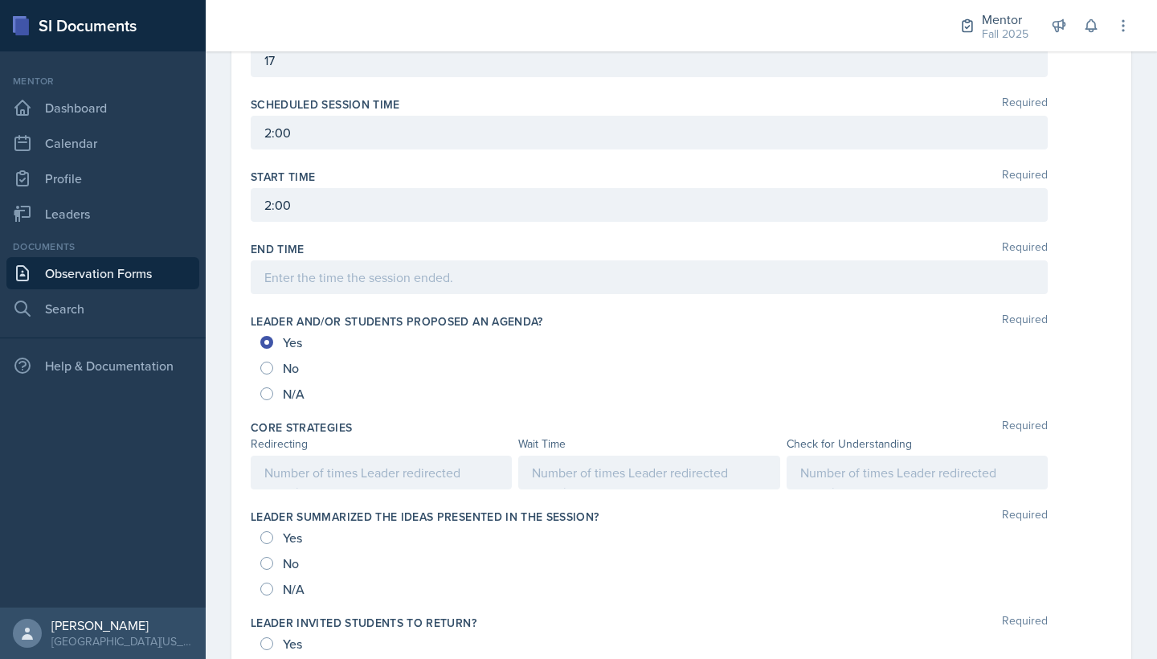
click at [810, 469] on div at bounding box center [916, 472] width 261 height 34
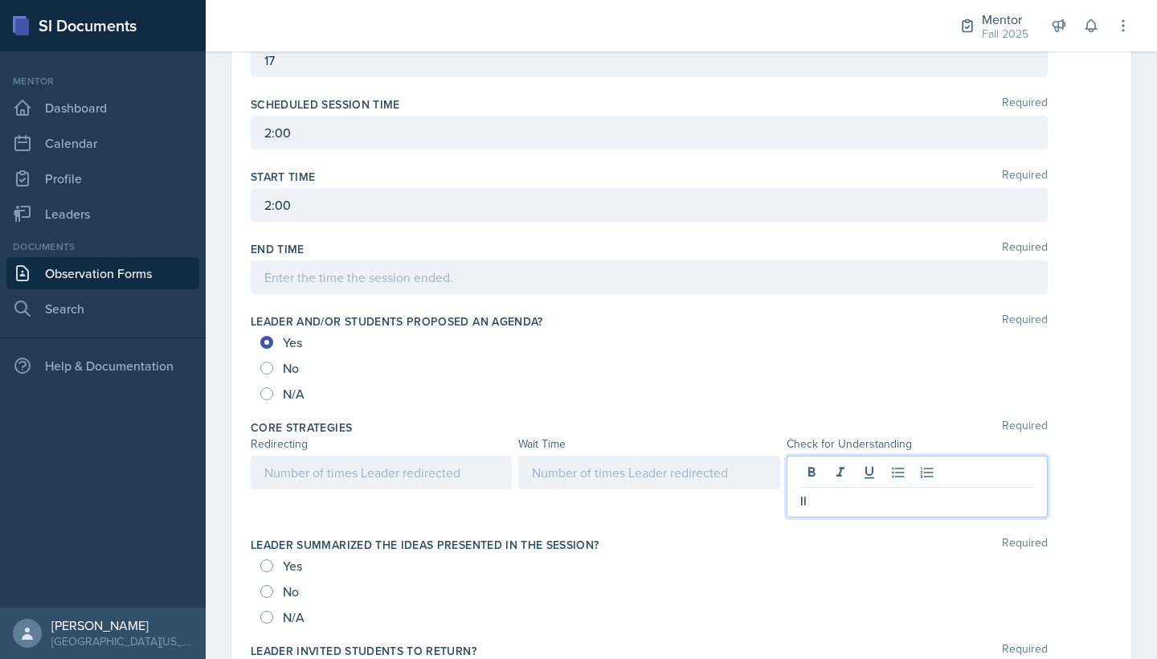
click at [657, 476] on div at bounding box center [648, 472] width 261 height 34
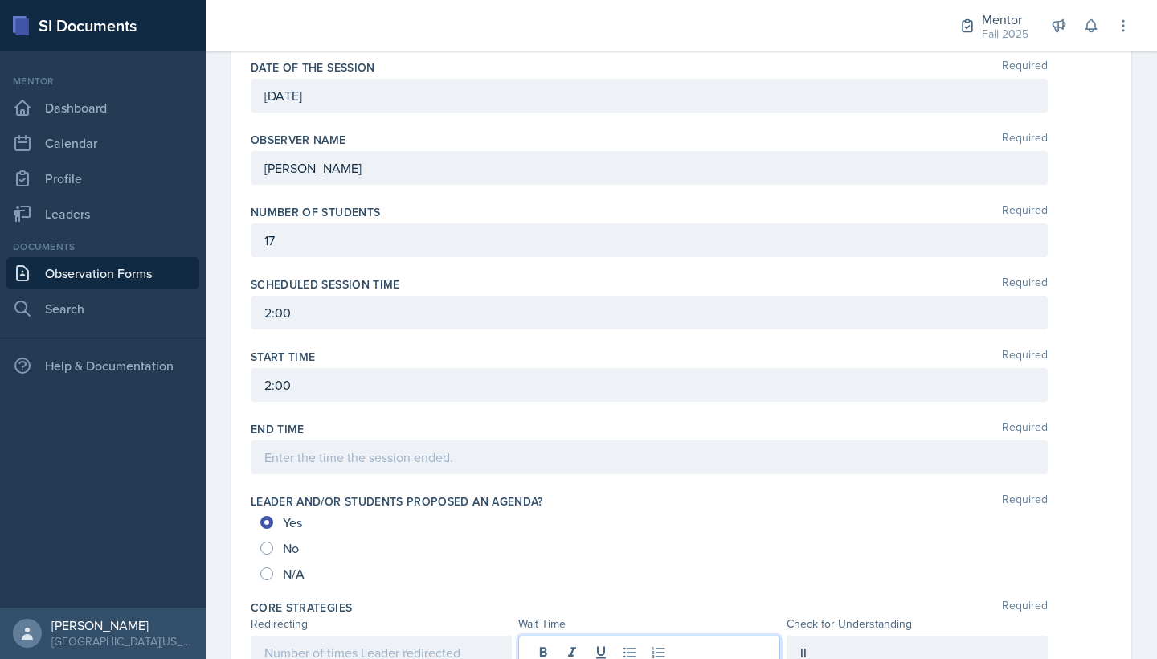
scroll to position [402, 0]
click at [313, 252] on div "17" at bounding box center [649, 242] width 797 height 34
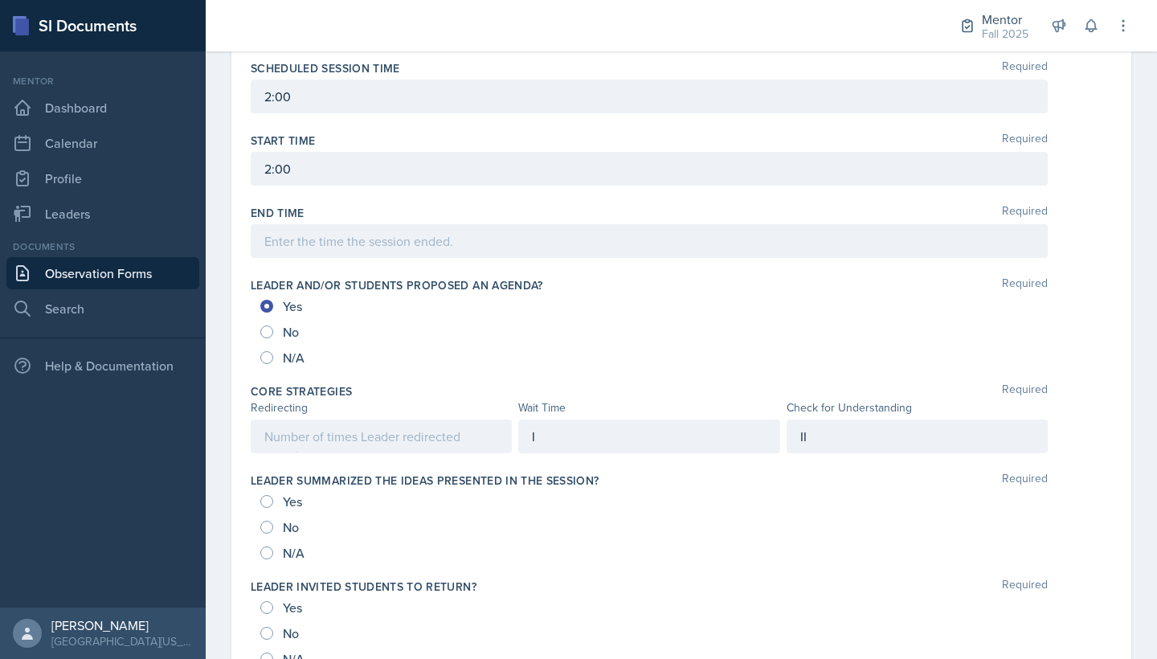
scroll to position [648, 0]
click at [857, 407] on div "Check for Understanding" at bounding box center [916, 406] width 261 height 17
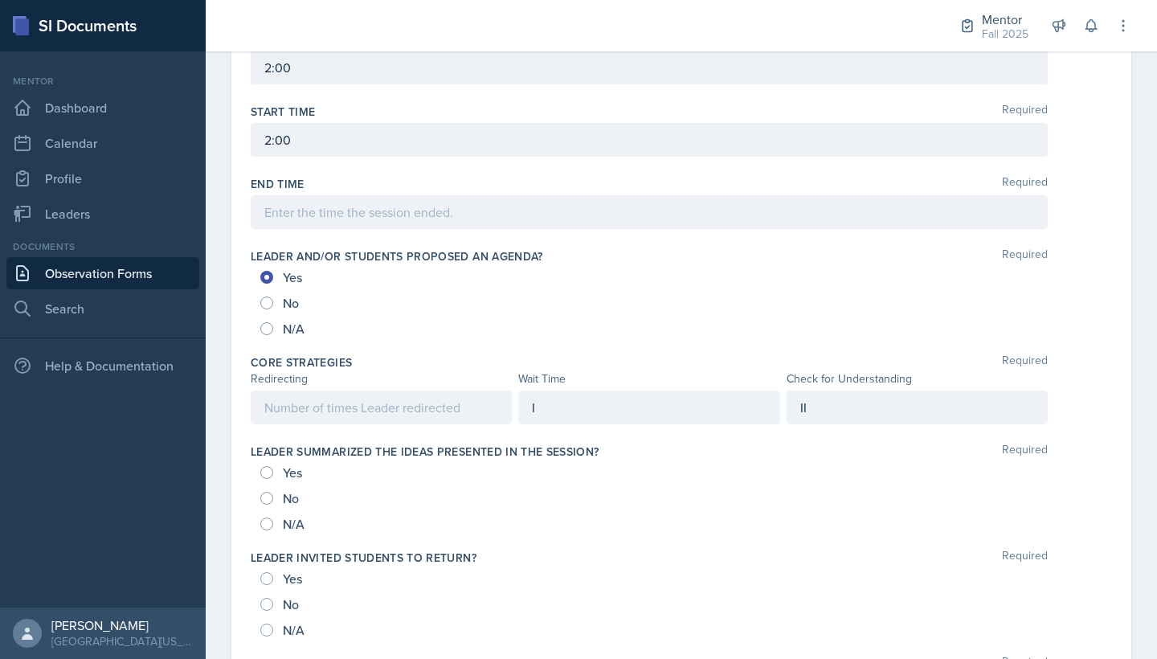
click at [847, 406] on div "II" at bounding box center [916, 407] width 261 height 34
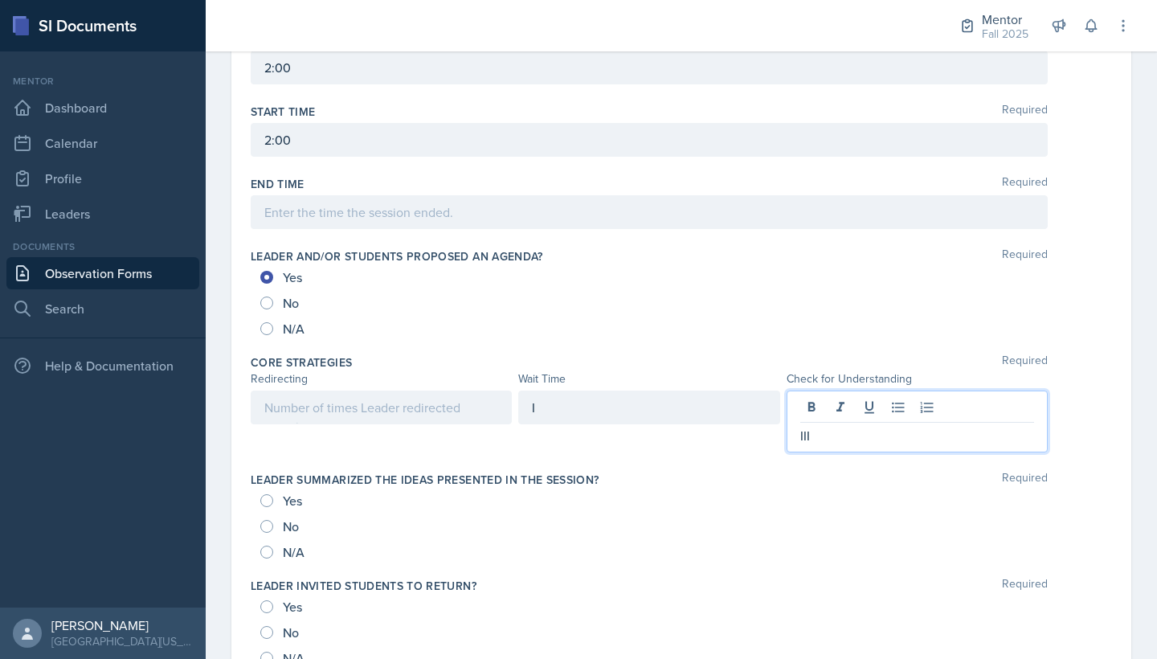
click at [669, 406] on div "I" at bounding box center [648, 407] width 261 height 34
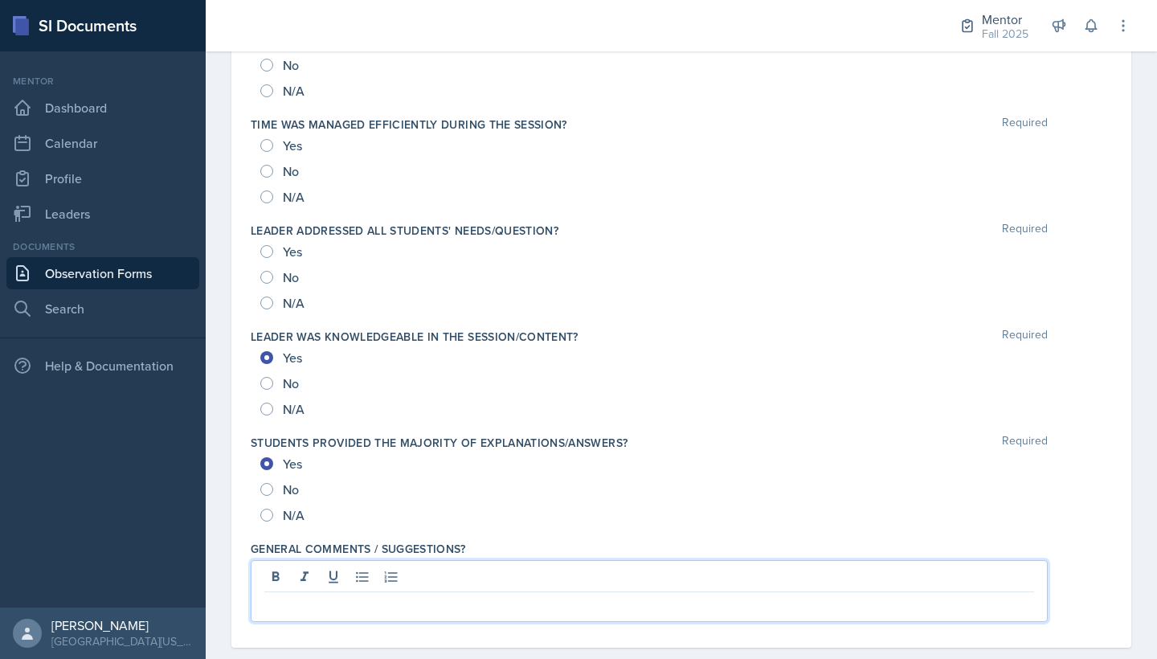
click at [635, 586] on div at bounding box center [649, 591] width 797 height 62
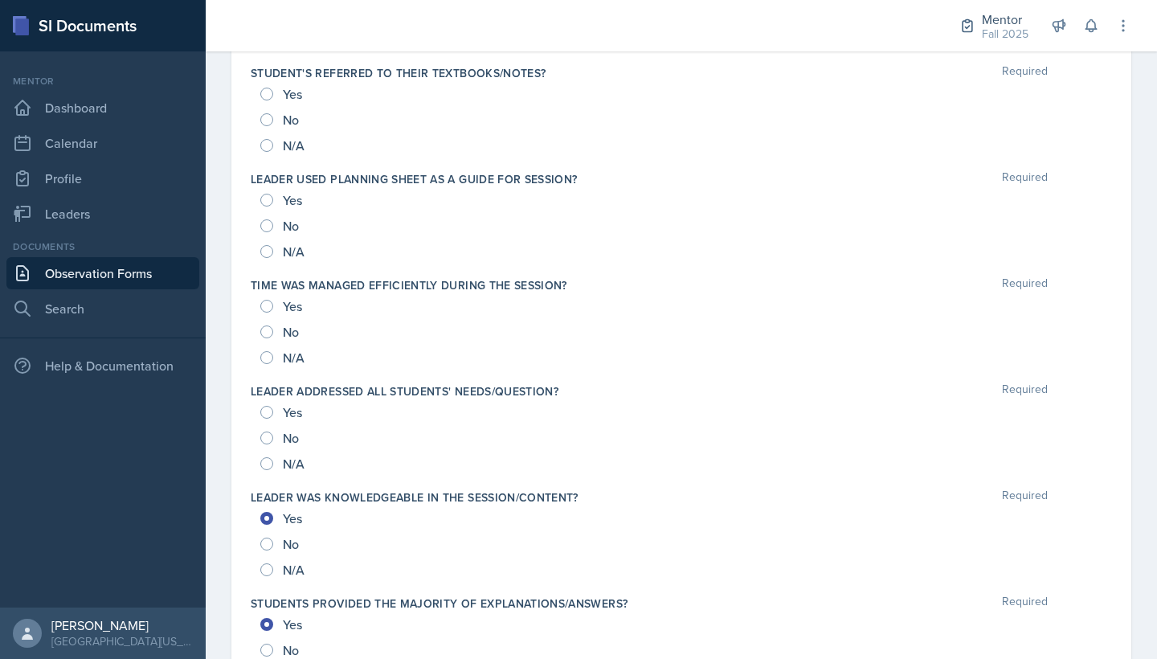
scroll to position [1454, 0]
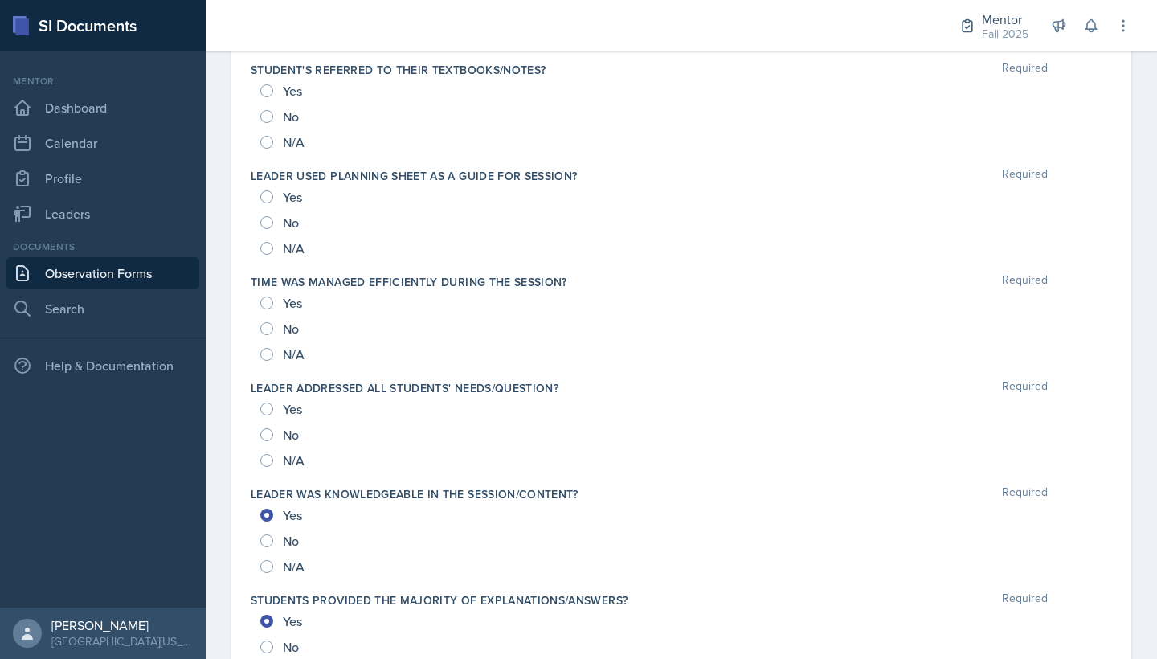
click at [287, 301] on span "Yes" at bounding box center [292, 303] width 19 height 16
click at [273, 301] on input "Yes" at bounding box center [266, 302] width 13 height 13
radio input "true"
click at [263, 409] on input "Yes" at bounding box center [266, 408] width 13 height 13
radio input "true"
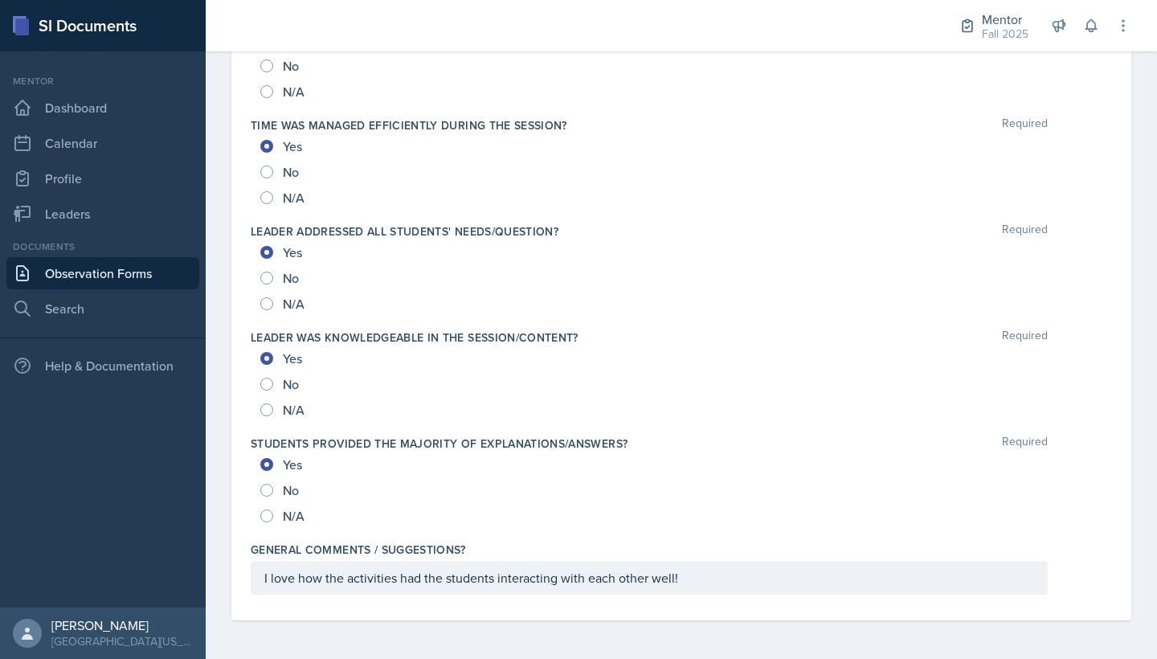
scroll to position [1611, 0]
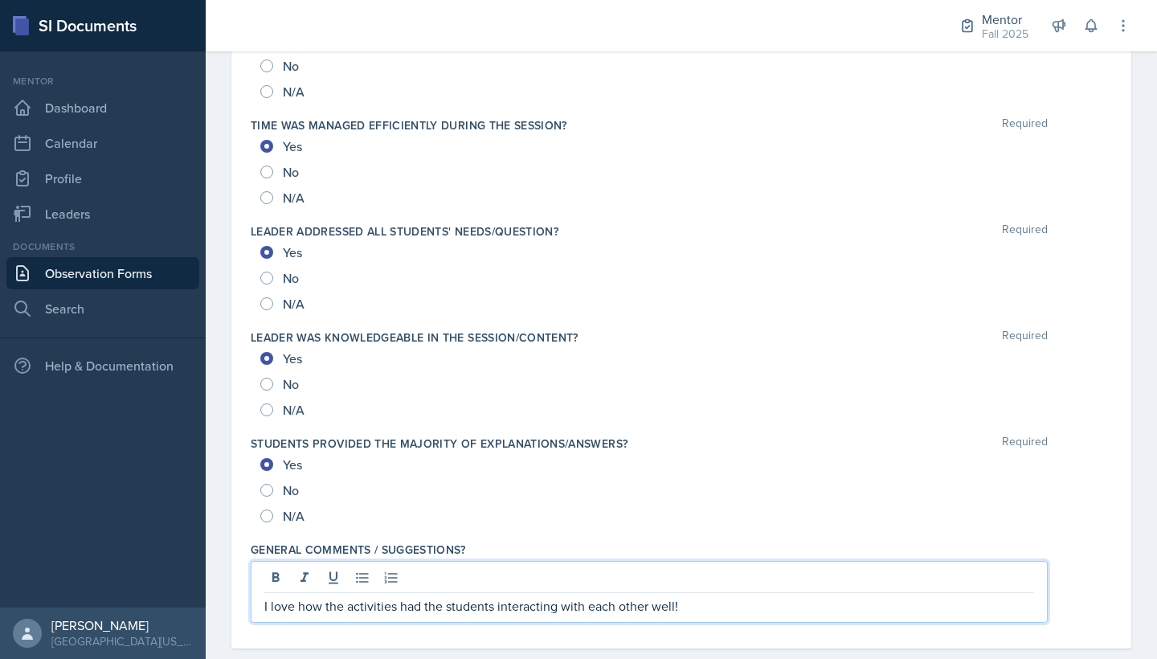
click at [707, 579] on div "I love how the activities had the students interacting with each other well!" at bounding box center [649, 592] width 797 height 62
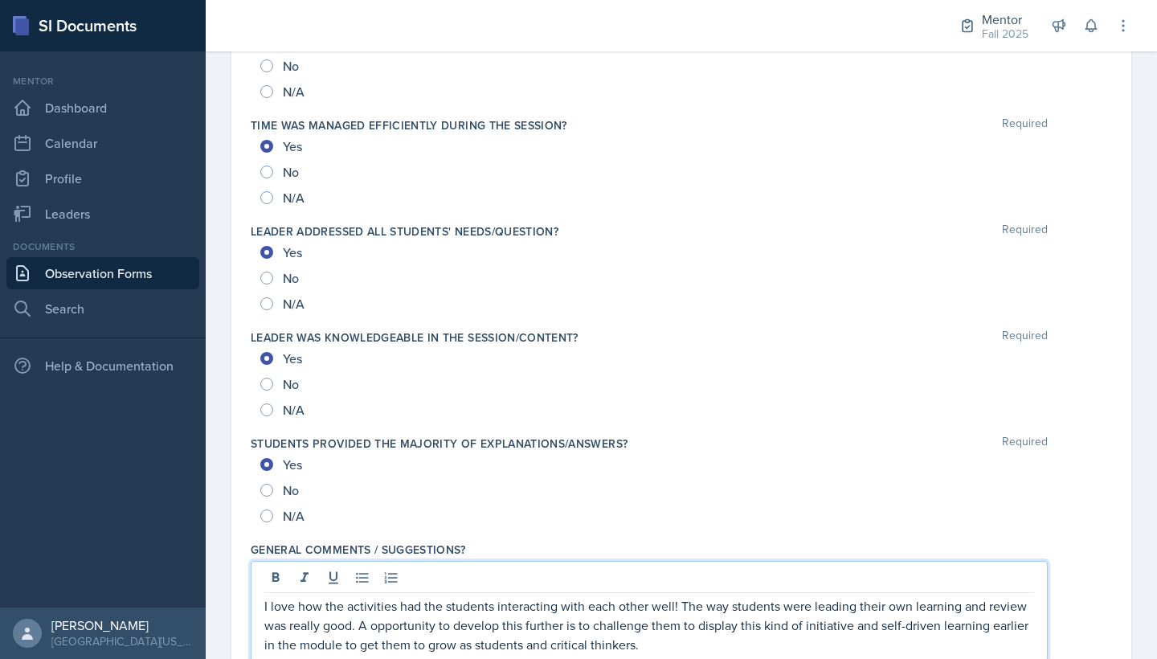
click at [366, 626] on p "I love how the activities had the students interacting with each other well! Th…" at bounding box center [649, 625] width 770 height 58
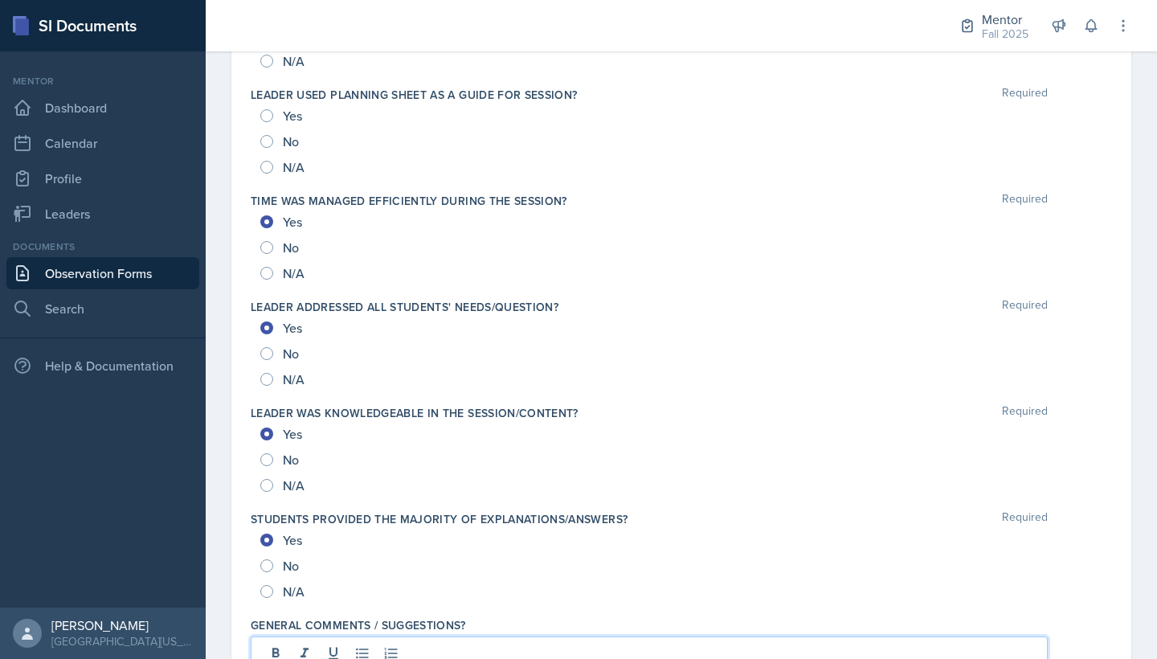
scroll to position [1532, 0]
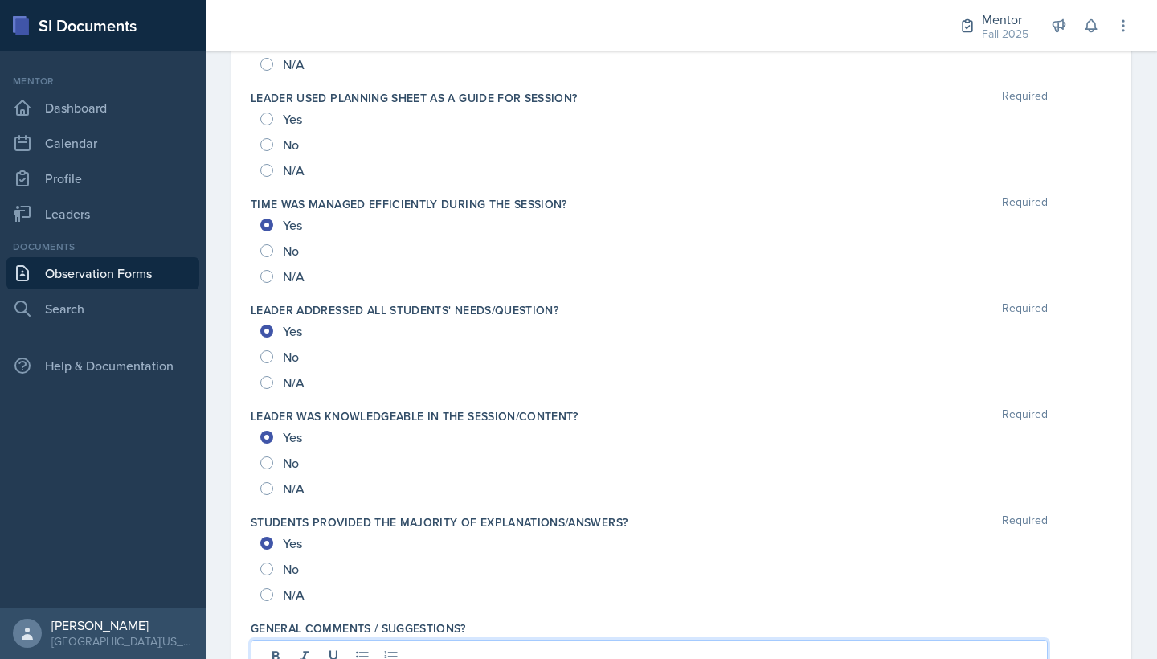
click at [288, 115] on span "Yes" at bounding box center [292, 119] width 19 height 16
click at [273, 115] on input "Yes" at bounding box center [266, 118] width 13 height 13
radio input "true"
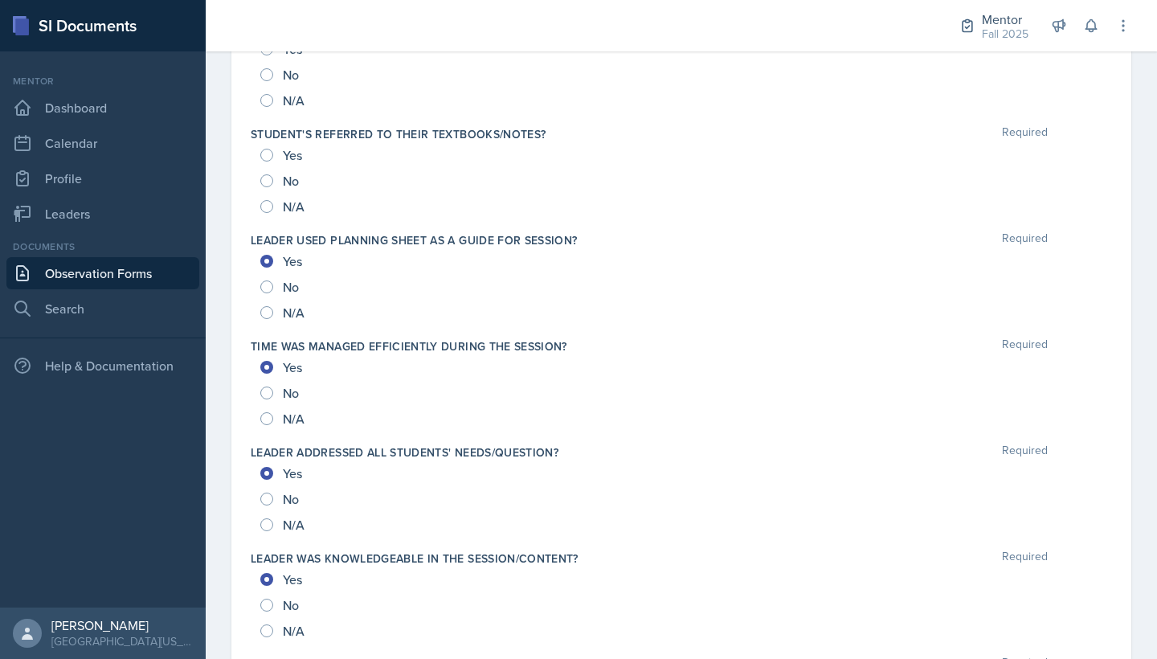
scroll to position [1367, 0]
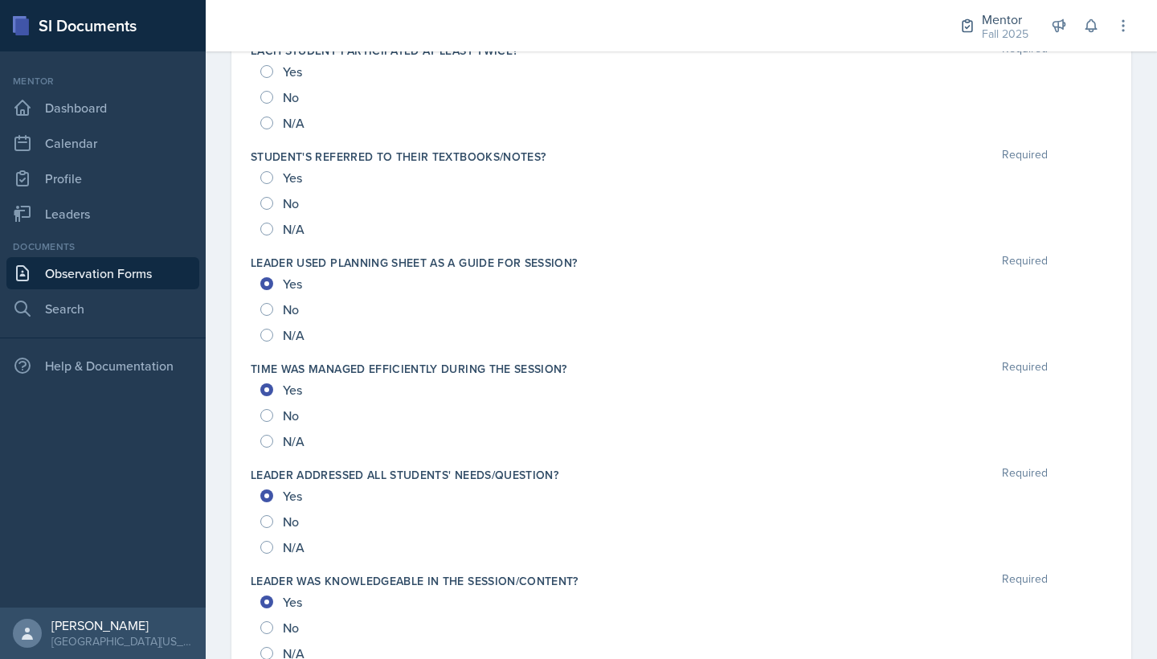
click at [292, 185] on span "Yes" at bounding box center [292, 177] width 19 height 16
click at [273, 184] on input "Yes" at bounding box center [266, 177] width 13 height 13
radio input "true"
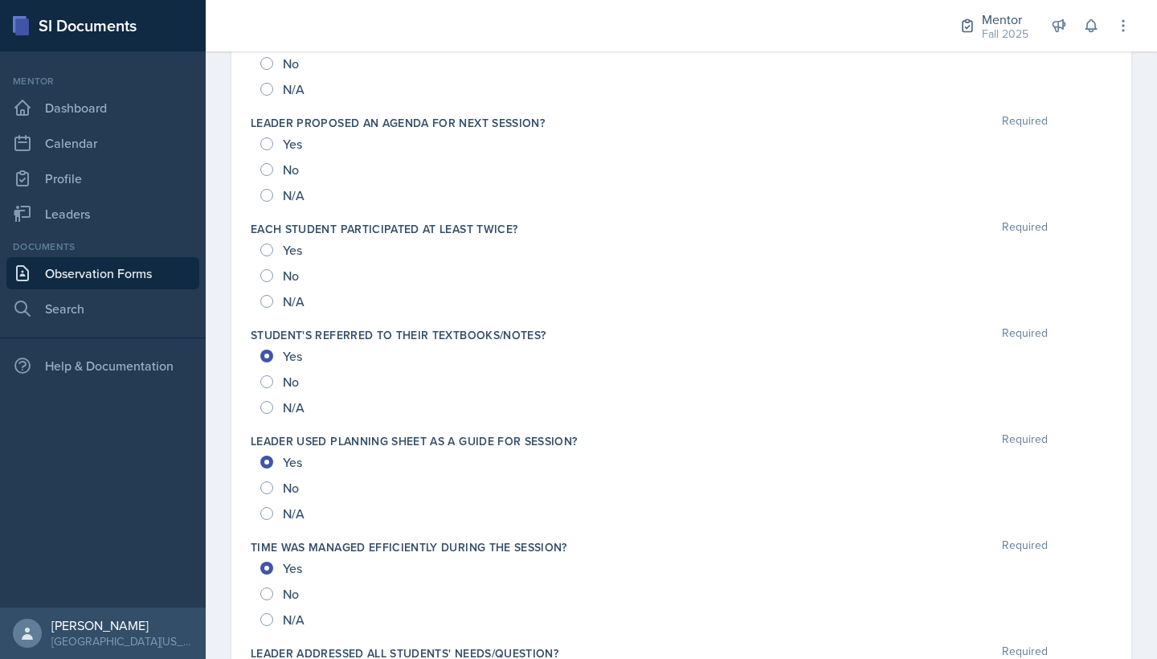
scroll to position [1174, 0]
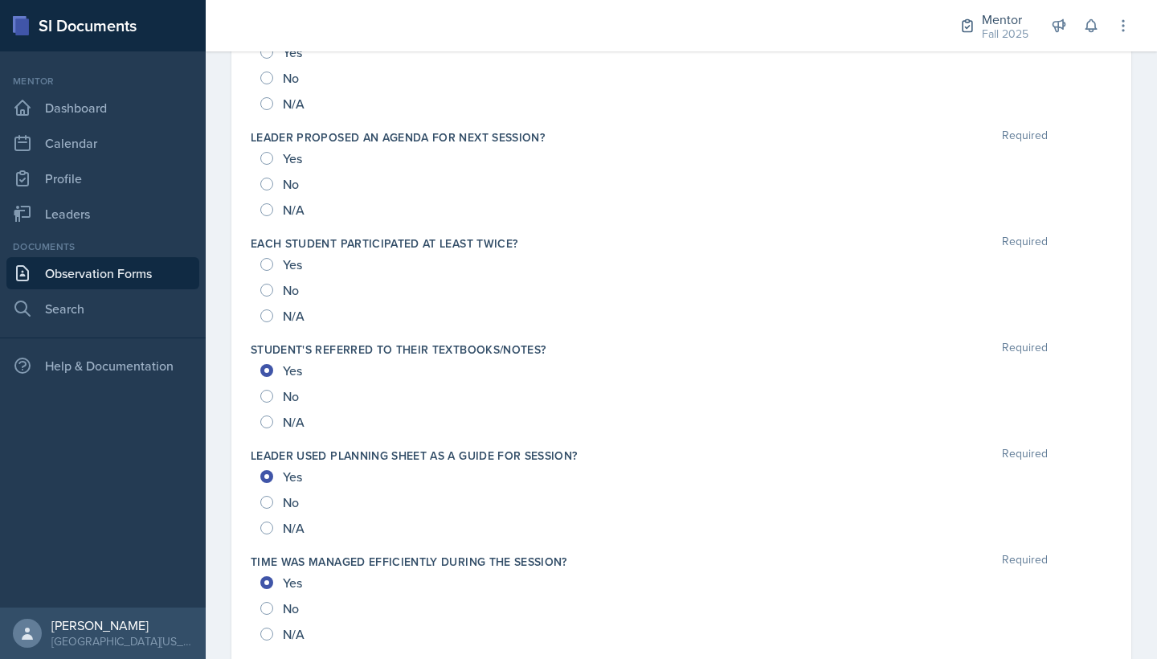
click at [293, 271] on span "Yes" at bounding box center [292, 264] width 19 height 16
click at [273, 271] on input "Yes" at bounding box center [266, 264] width 13 height 13
radio input "true"
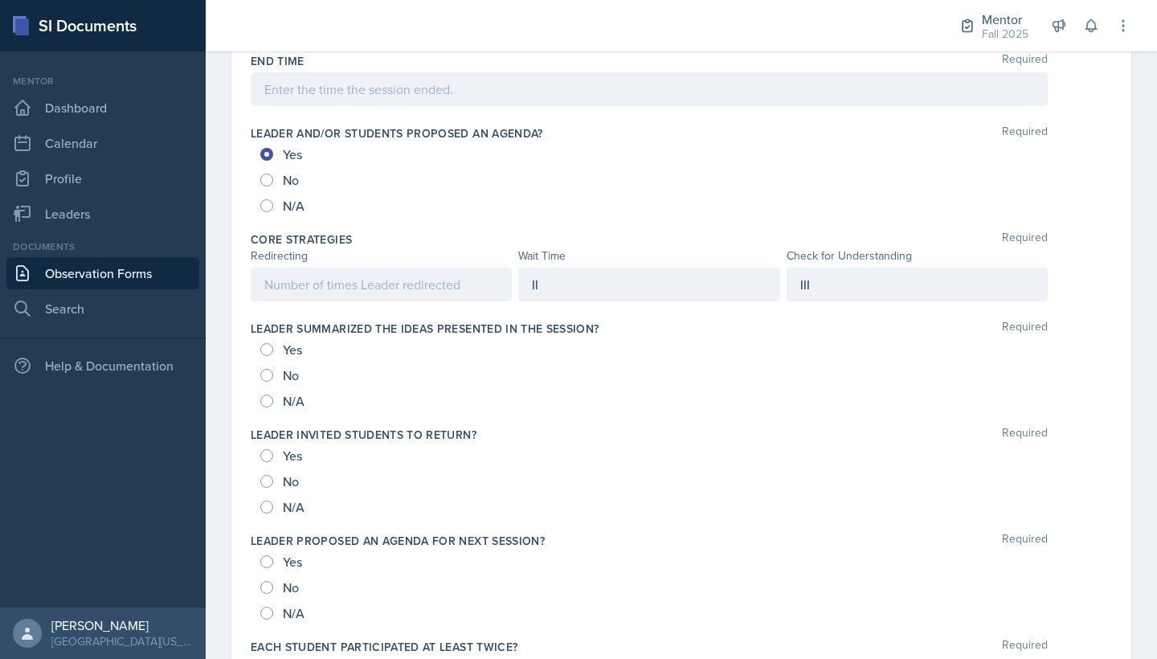
scroll to position [766, 0]
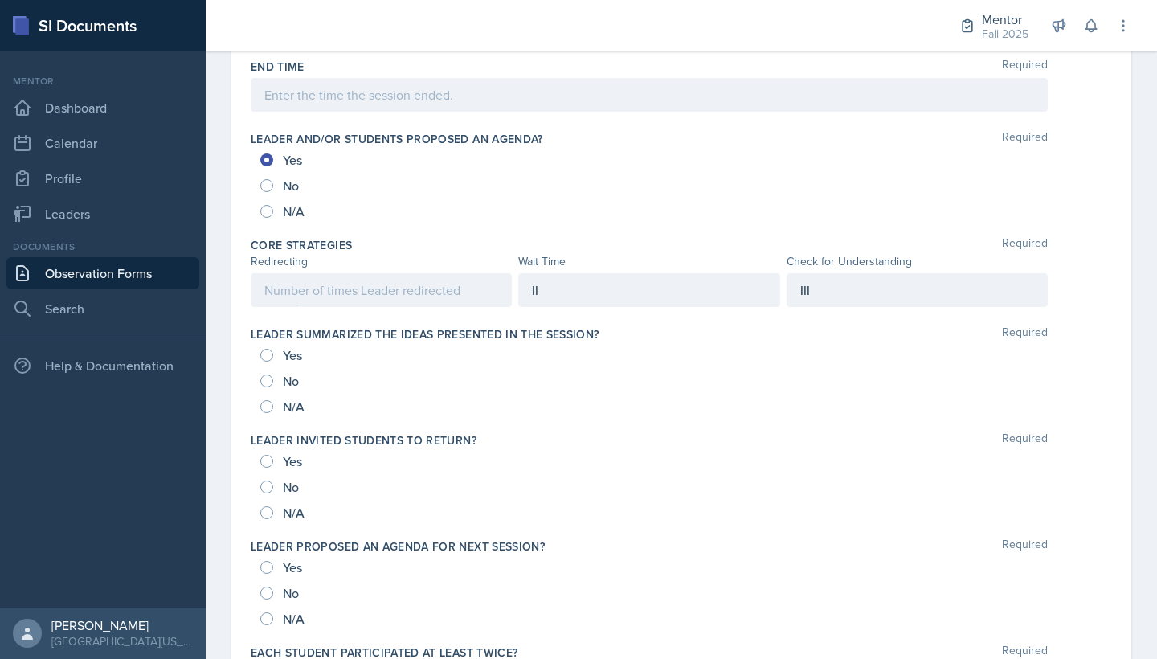
click at [466, 292] on div at bounding box center [381, 290] width 261 height 34
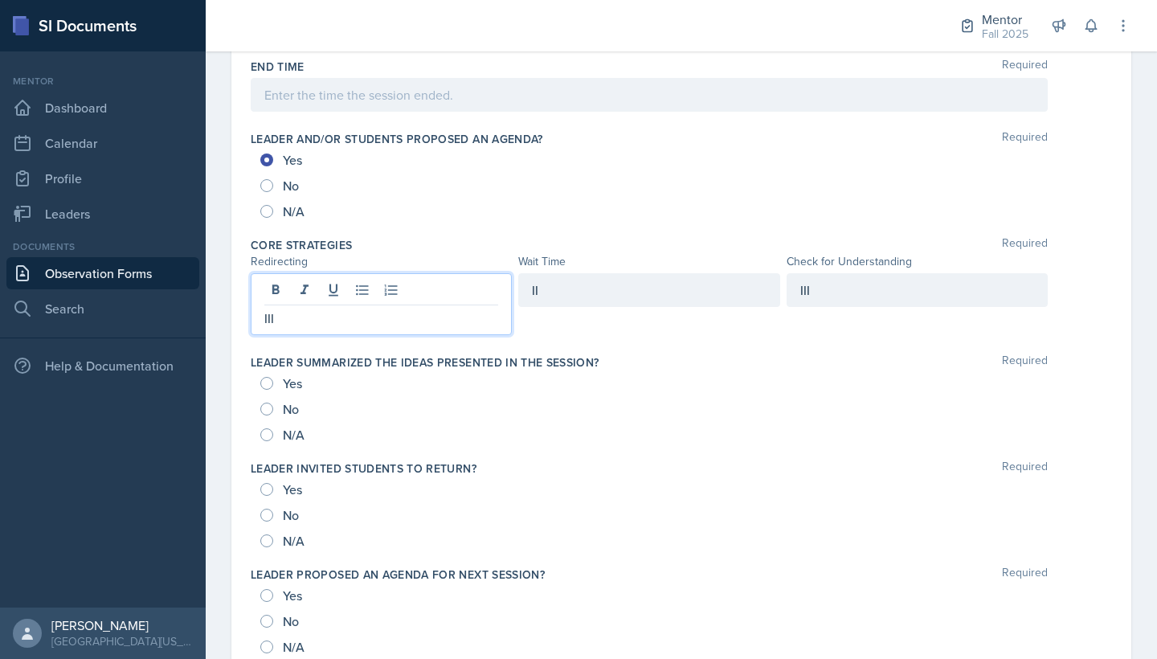
click at [609, 301] on div "II" at bounding box center [648, 290] width 261 height 34
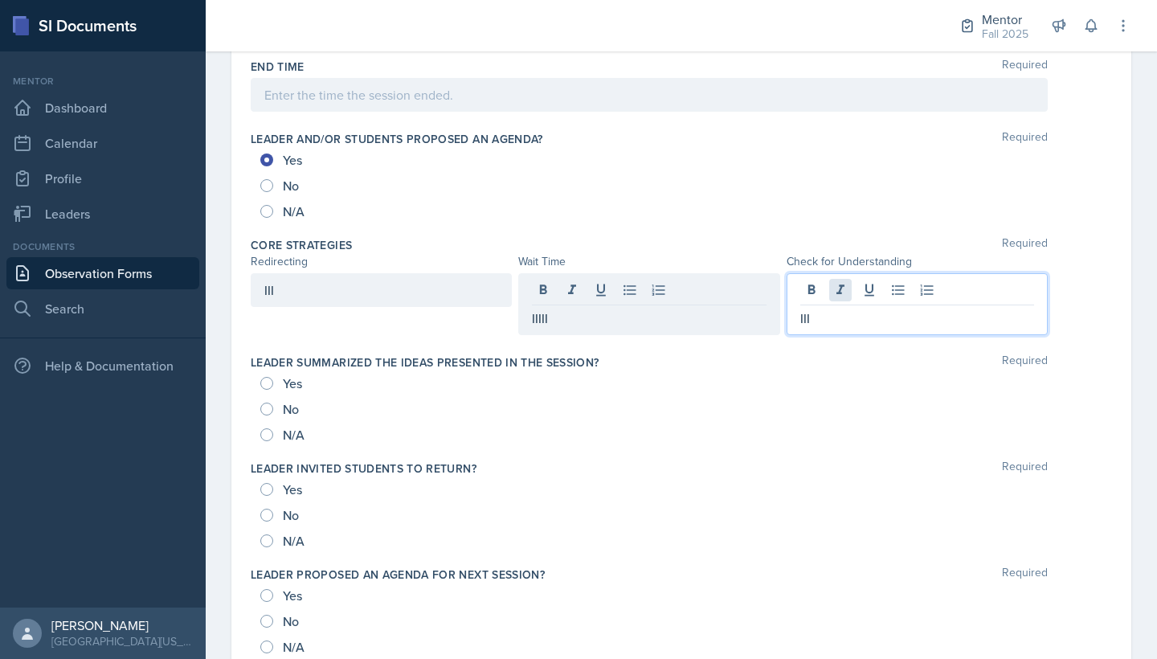
click at [845, 299] on div "III" at bounding box center [916, 304] width 261 height 62
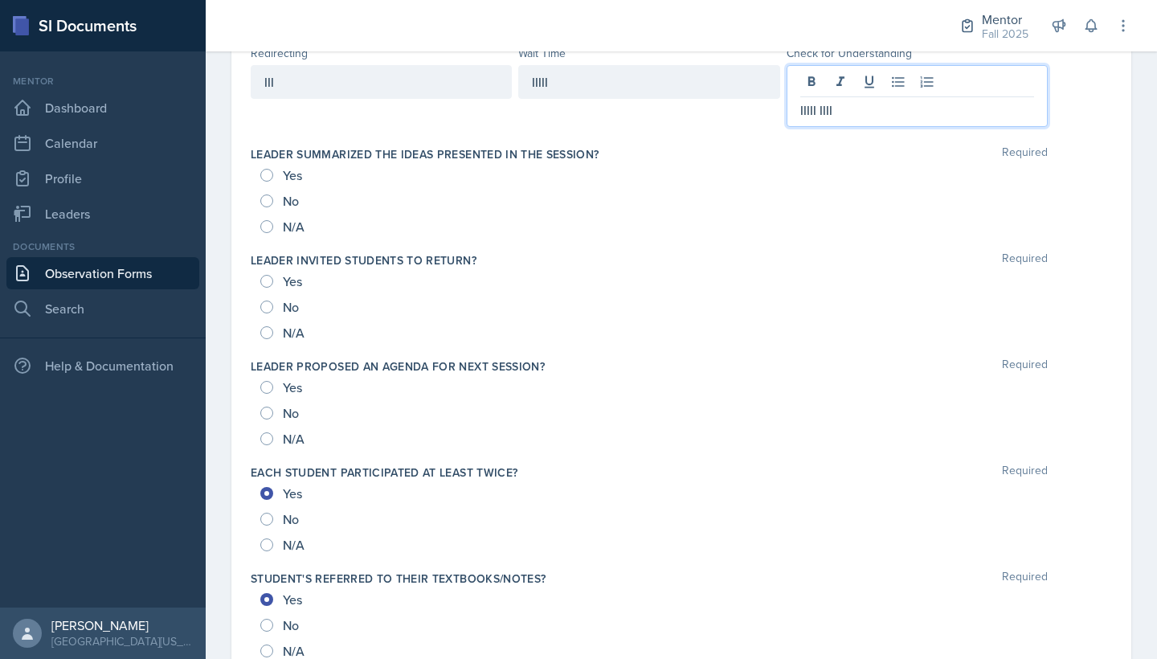
scroll to position [975, 0]
click at [288, 185] on div "Yes" at bounding box center [282, 174] width 45 height 26
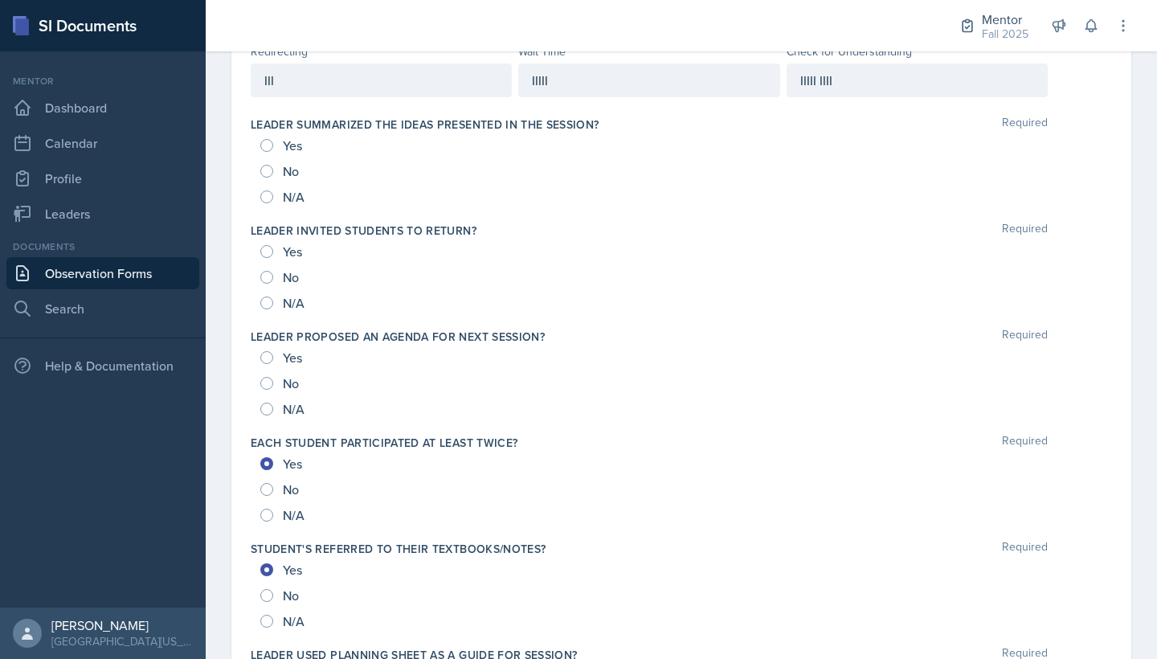
click at [271, 149] on input "Yes" at bounding box center [266, 145] width 13 height 13
radio input "true"
click at [279, 270] on div "No" at bounding box center [281, 277] width 42 height 26
click at [263, 279] on input "No" at bounding box center [266, 277] width 13 height 13
radio input "true"
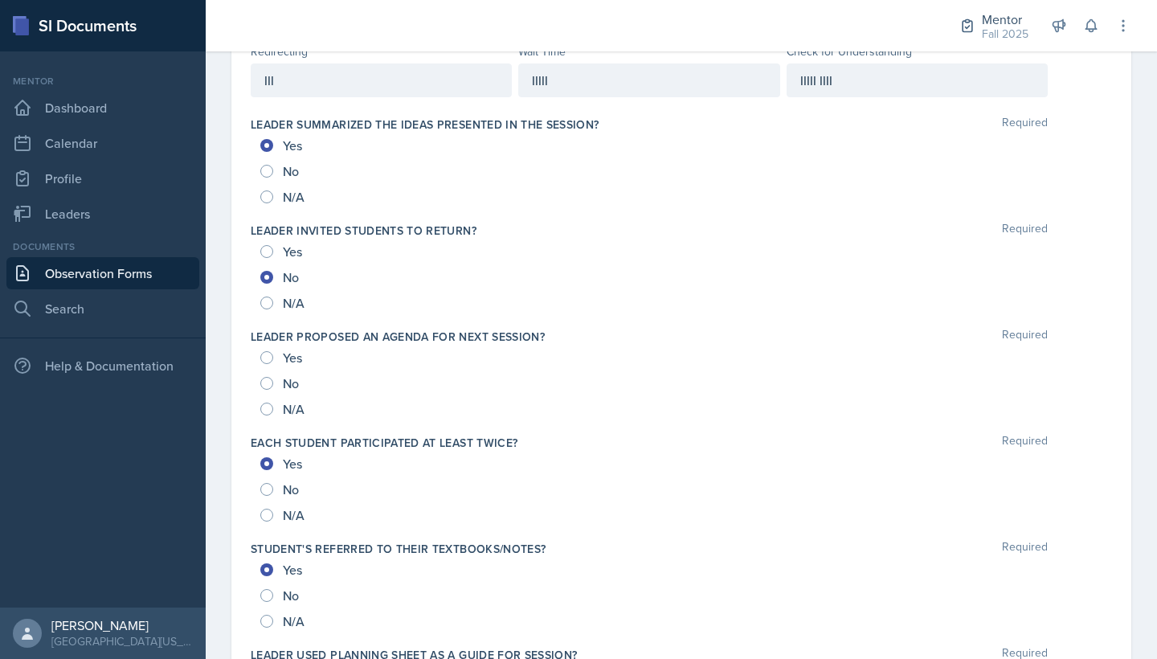
click at [272, 379] on input "No" at bounding box center [266, 383] width 13 height 13
radio input "true"
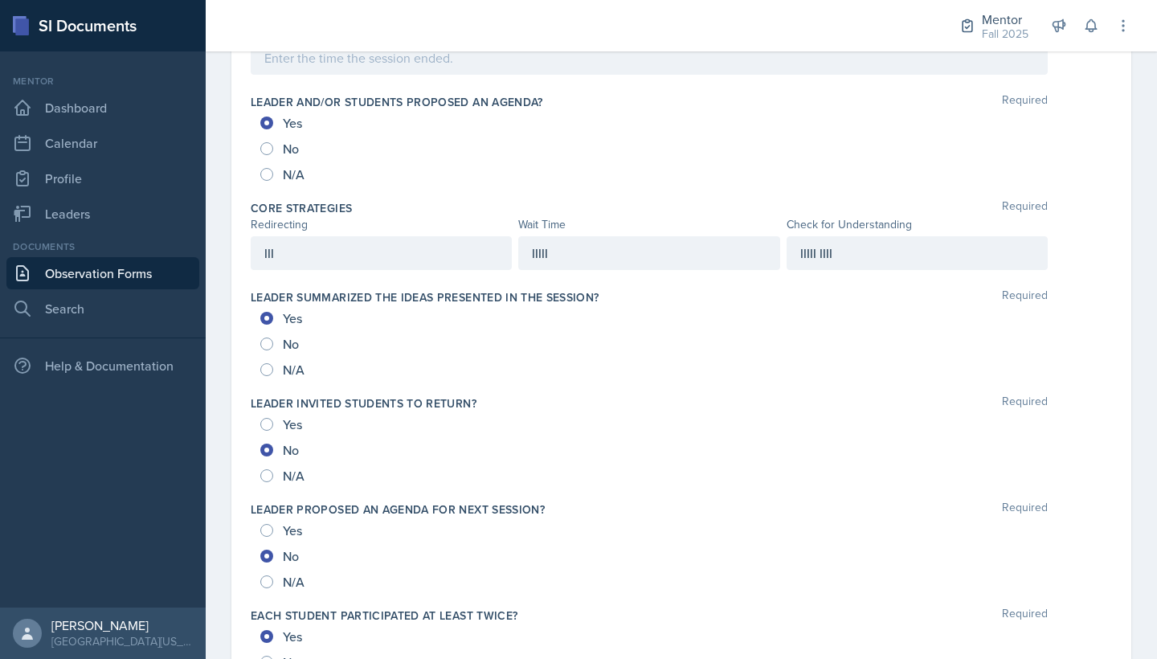
scroll to position [753, 0]
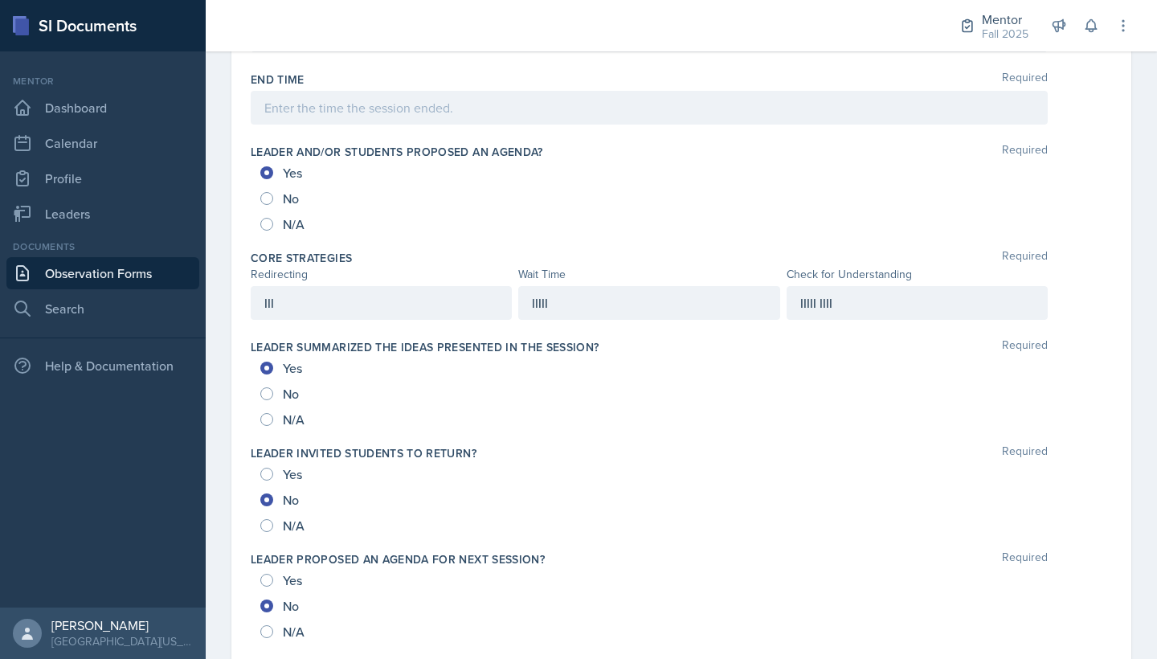
click at [362, 103] on div at bounding box center [649, 108] width 797 height 34
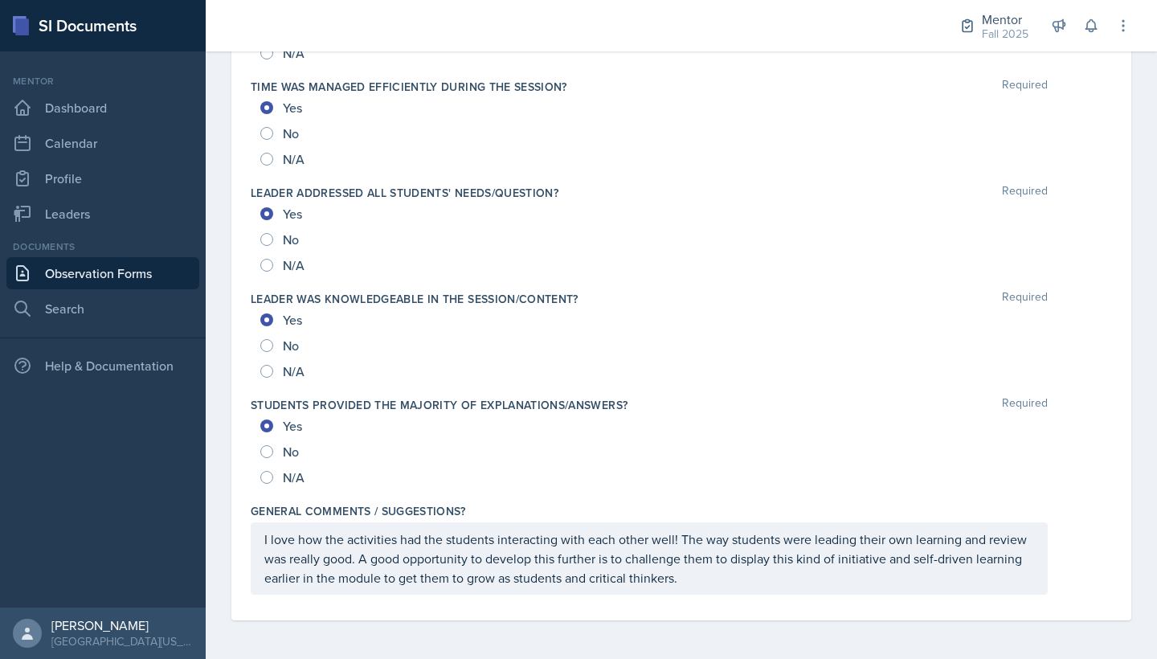
scroll to position [1677, 0]
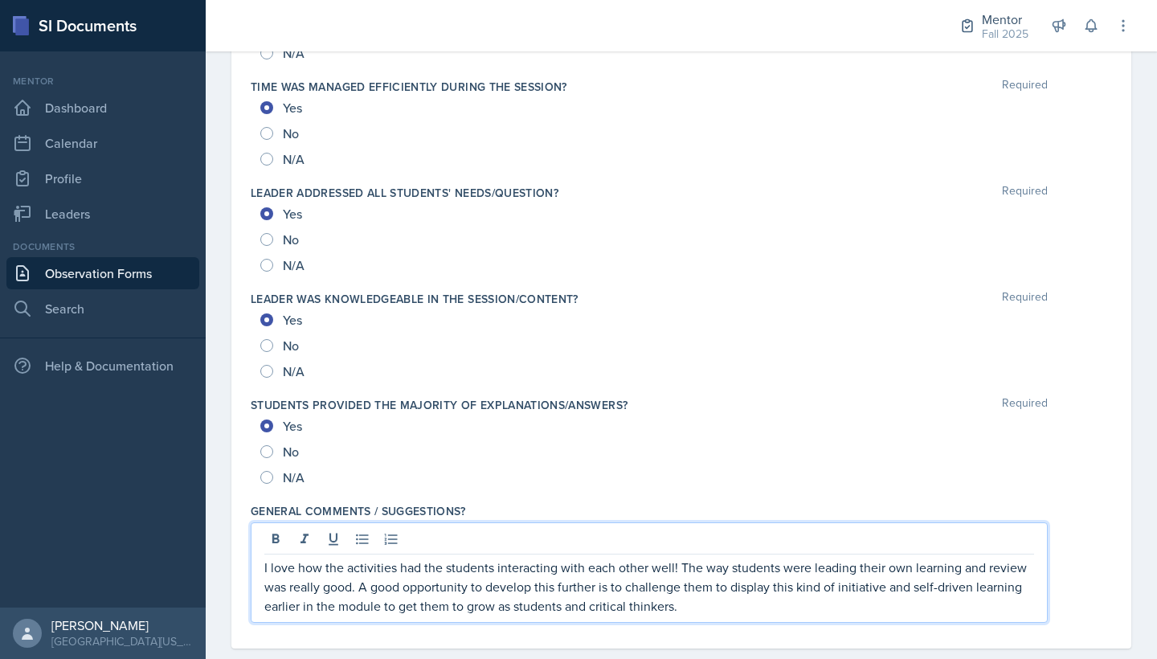
click at [741, 579] on p "I love how the activities had the students interacting with each other well! Th…" at bounding box center [649, 586] width 770 height 58
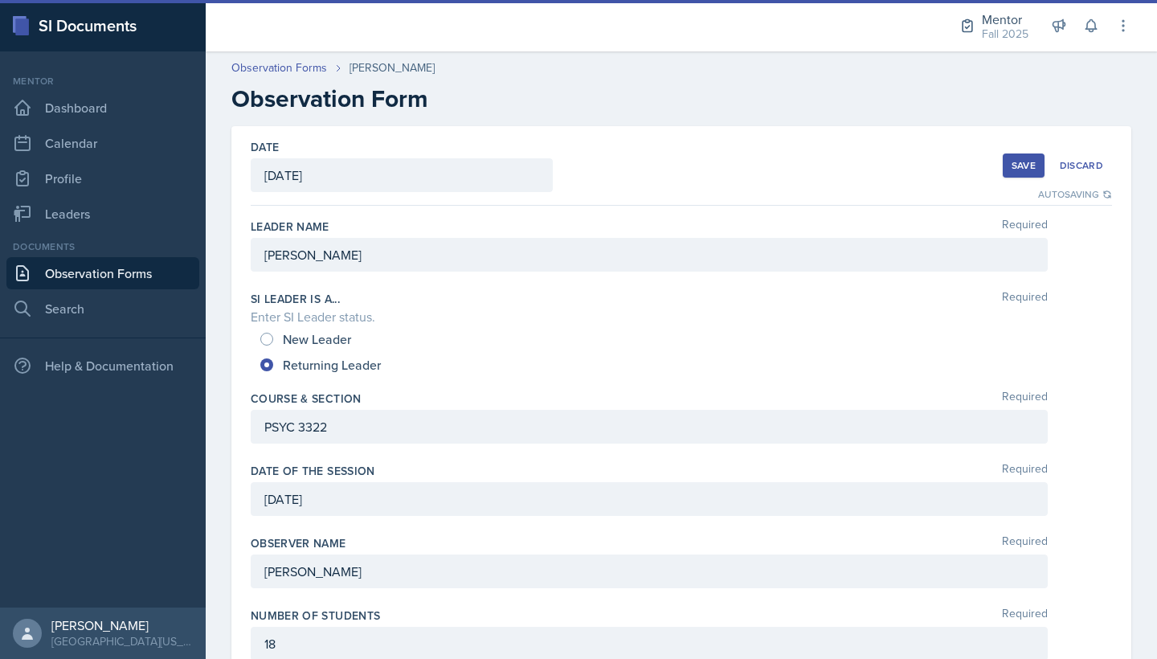
scroll to position [0, 0]
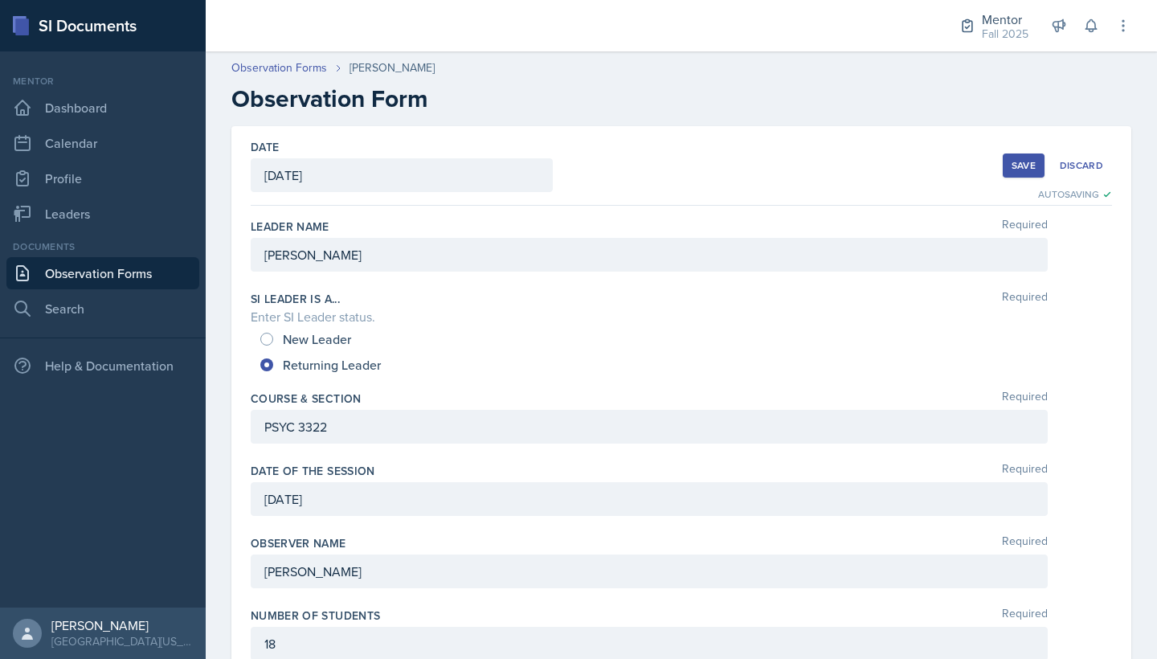
click at [1022, 169] on div "Save" at bounding box center [1023, 165] width 24 height 13
